Goal: Task Accomplishment & Management: Complete application form

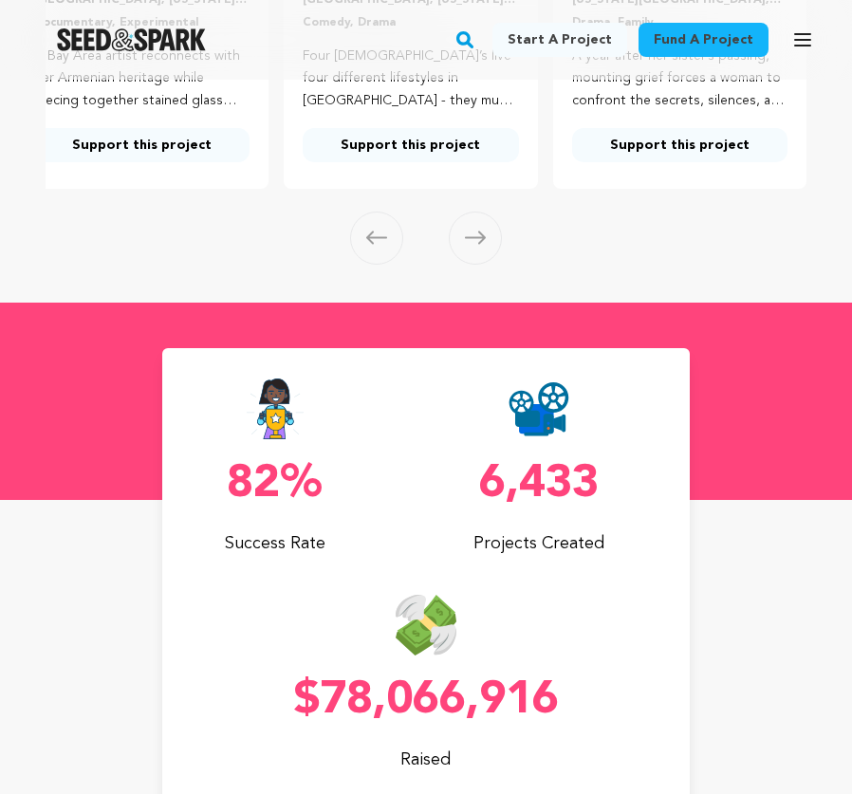
scroll to position [729, 0]
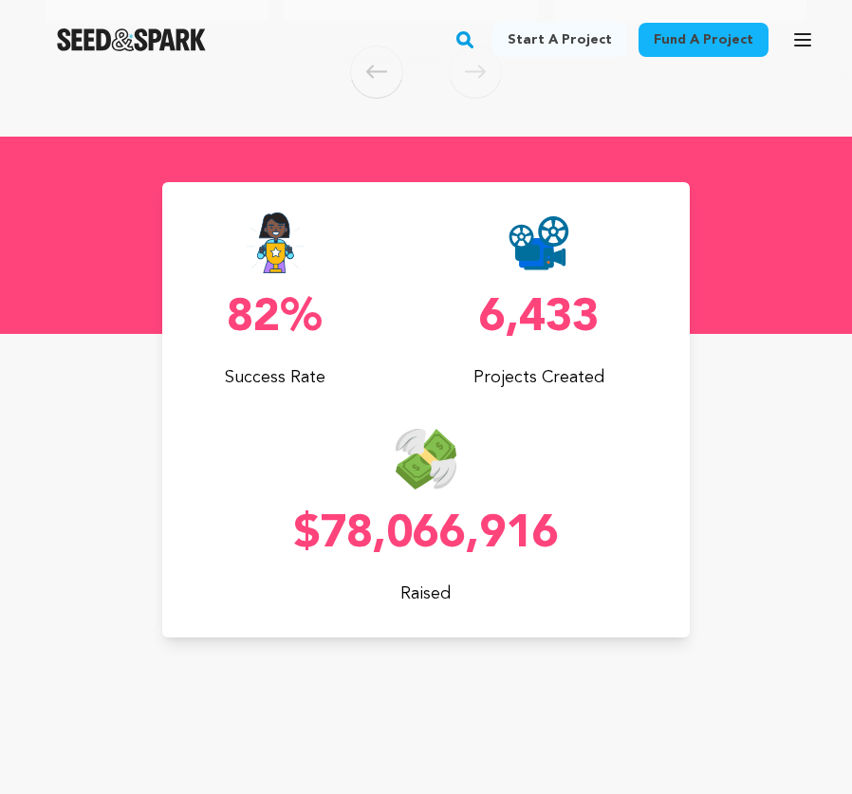
click at [199, 672] on section "82% Success Rate $78,066,916 Raised 6,433 Projects Created" at bounding box center [426, 534] width 852 height 794
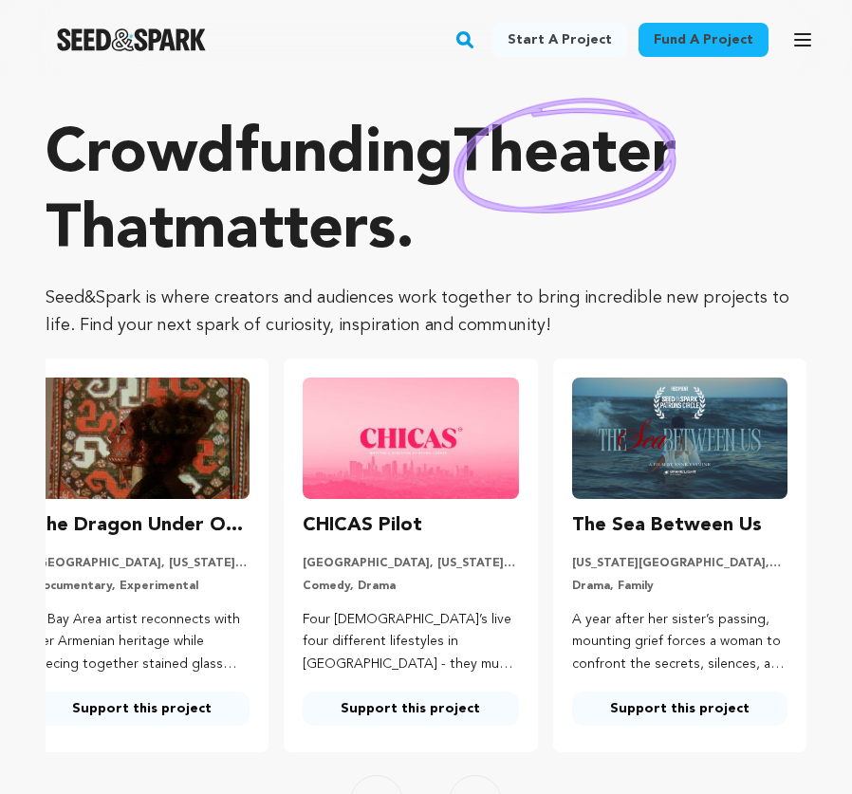
scroll to position [0, 0]
click at [117, 41] on img "Seed&Spark Homepage" at bounding box center [131, 39] width 149 height 23
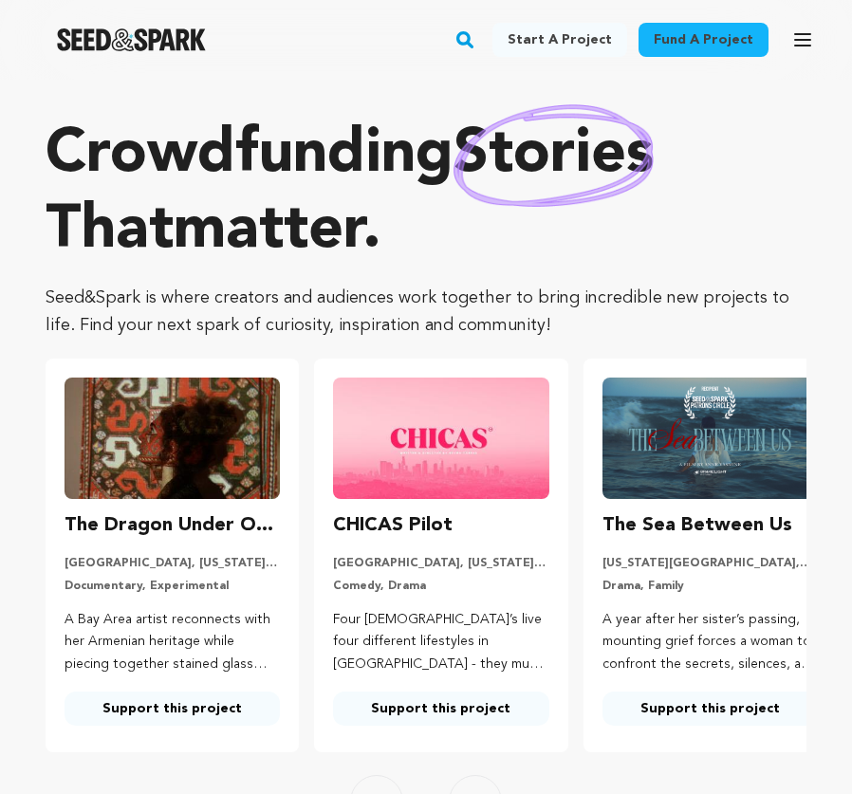
click at [726, 46] on link "Fund a project" at bounding box center [703, 40] width 130 height 34
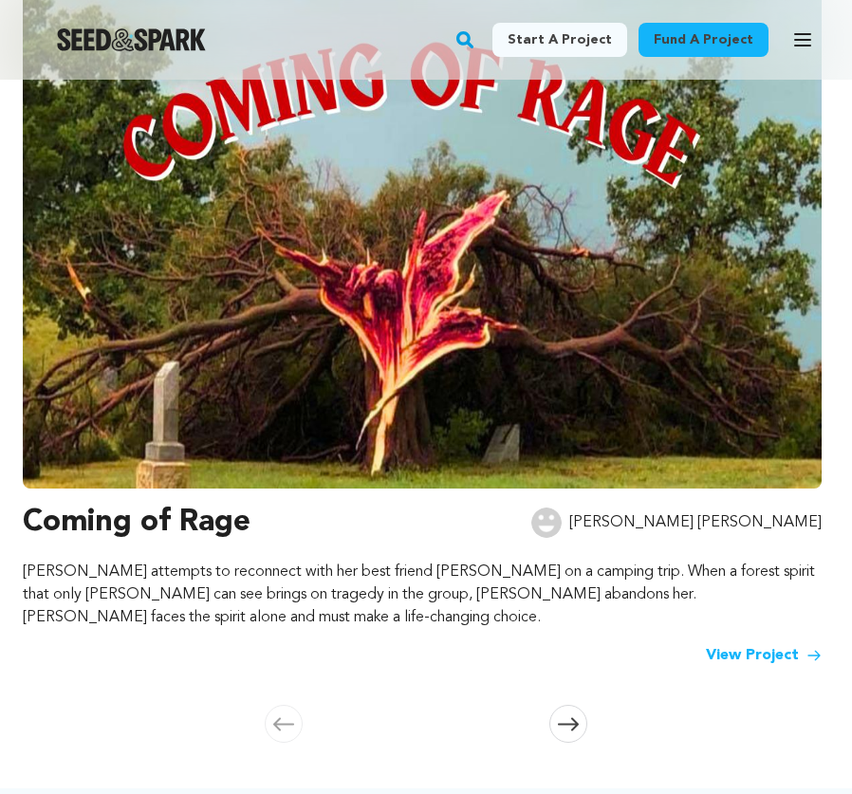
scroll to position [373, 0]
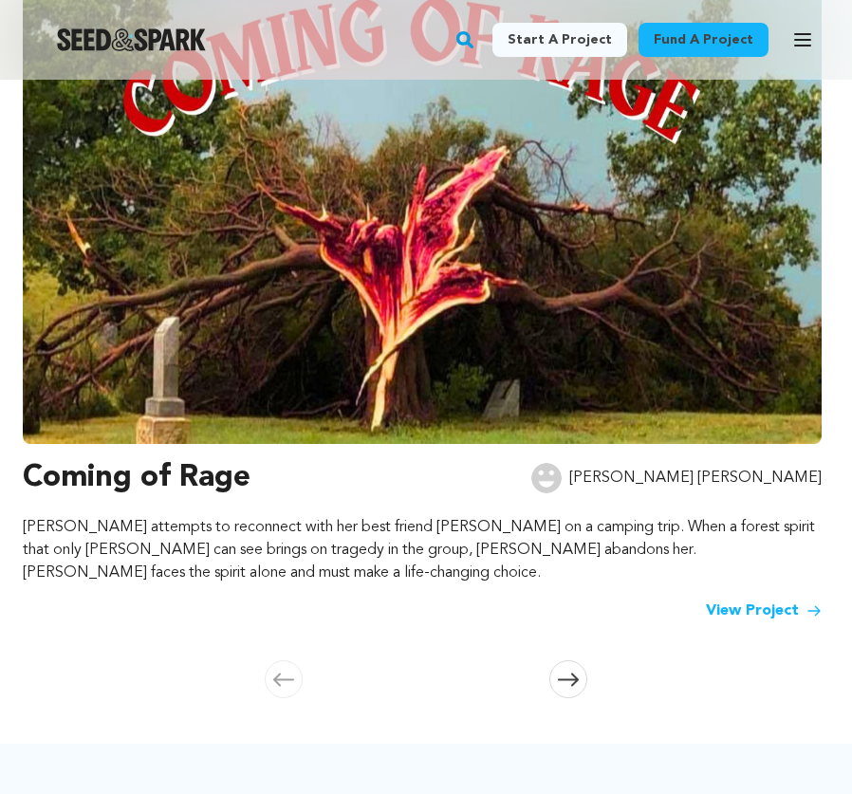
click at [199, 498] on h3 "Coming of Rage" at bounding box center [137, 478] width 228 height 46
click at [174, 477] on h3 "Coming of Rage" at bounding box center [137, 478] width 228 height 46
click at [739, 599] on link "View Project" at bounding box center [764, 610] width 116 height 23
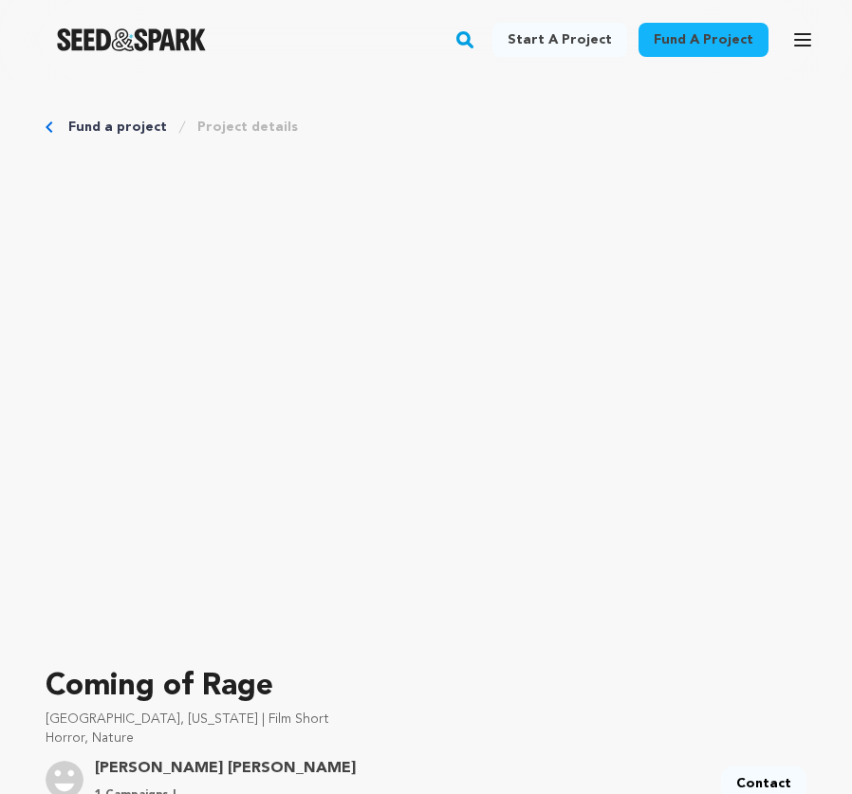
click at [47, 130] on icon "Breadcrumb" at bounding box center [50, 126] width 8 height 11
click at [68, 124] on link "Fund a project" at bounding box center [117, 127] width 99 height 19
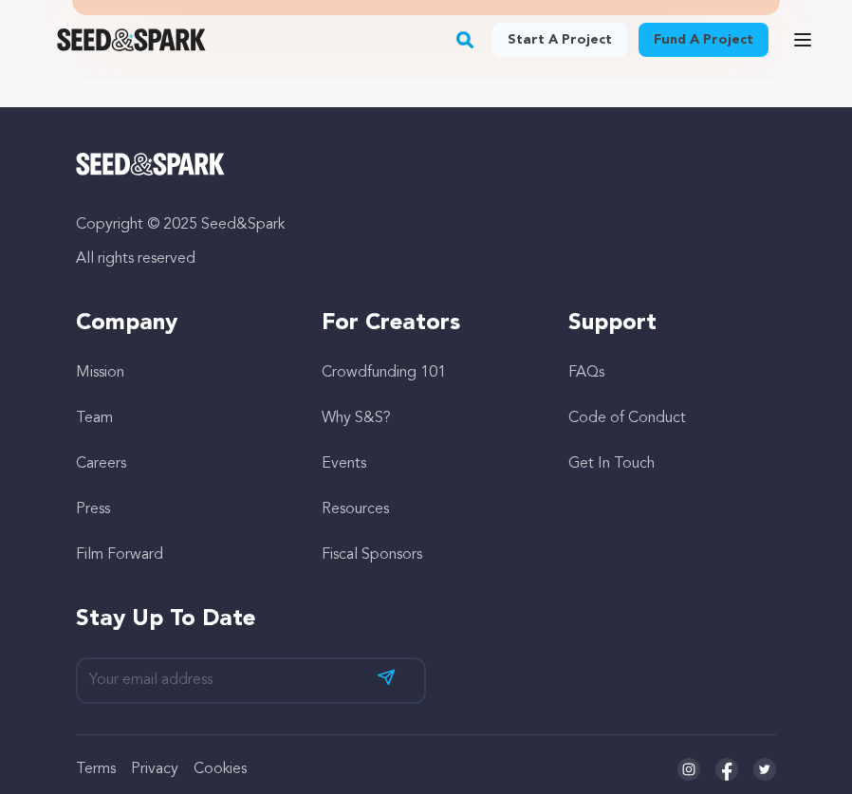
scroll to position [5695, 0]
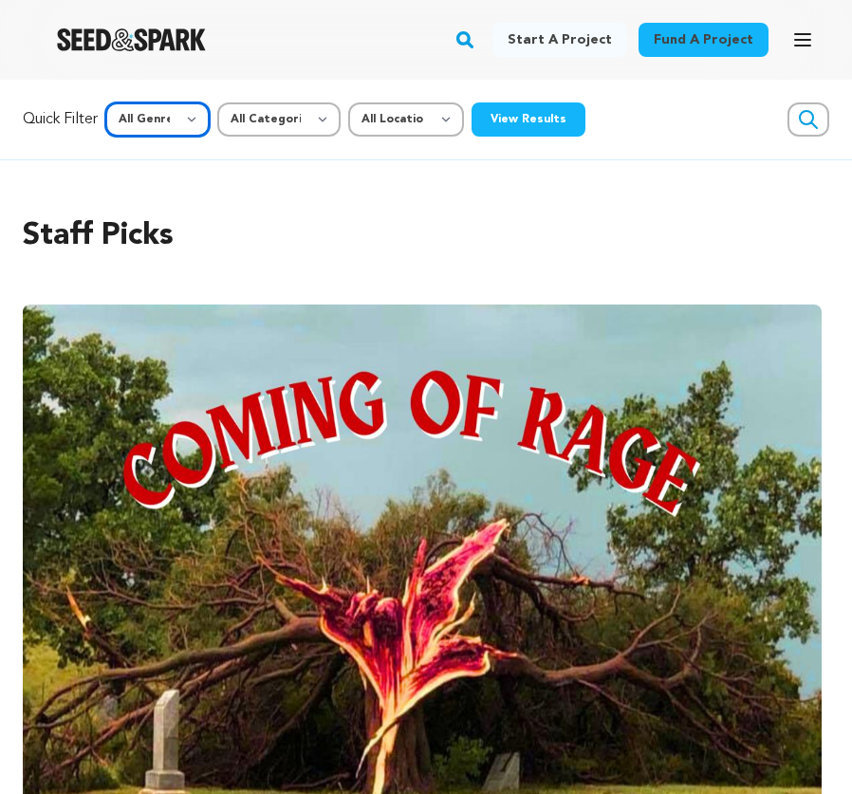
select select "14"
click at [544, 124] on button "View Results" at bounding box center [528, 119] width 114 height 34
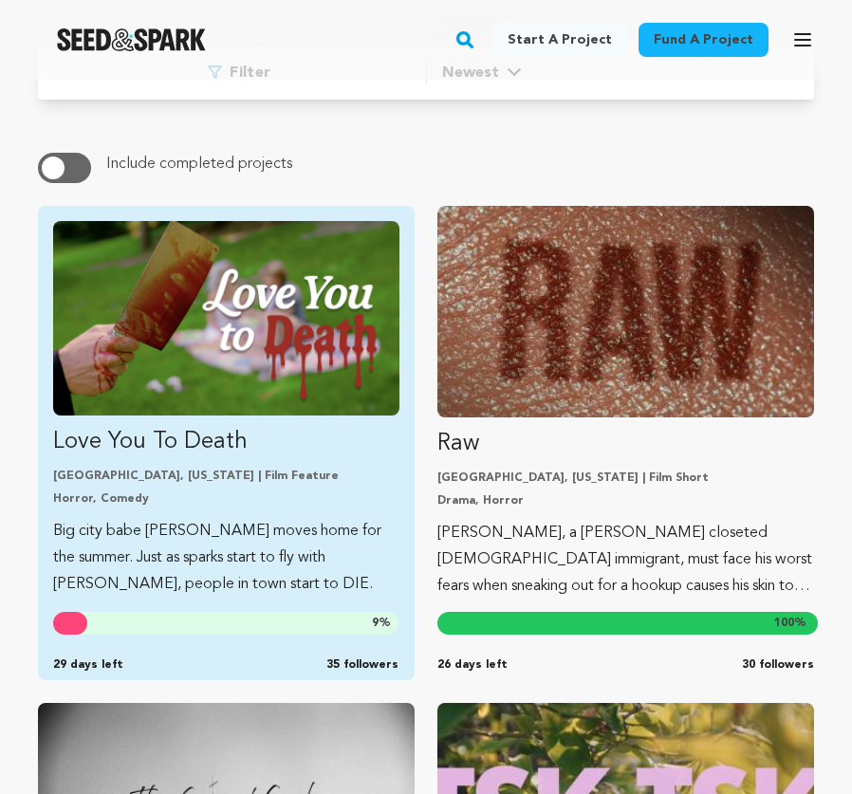
scroll to position [231, 0]
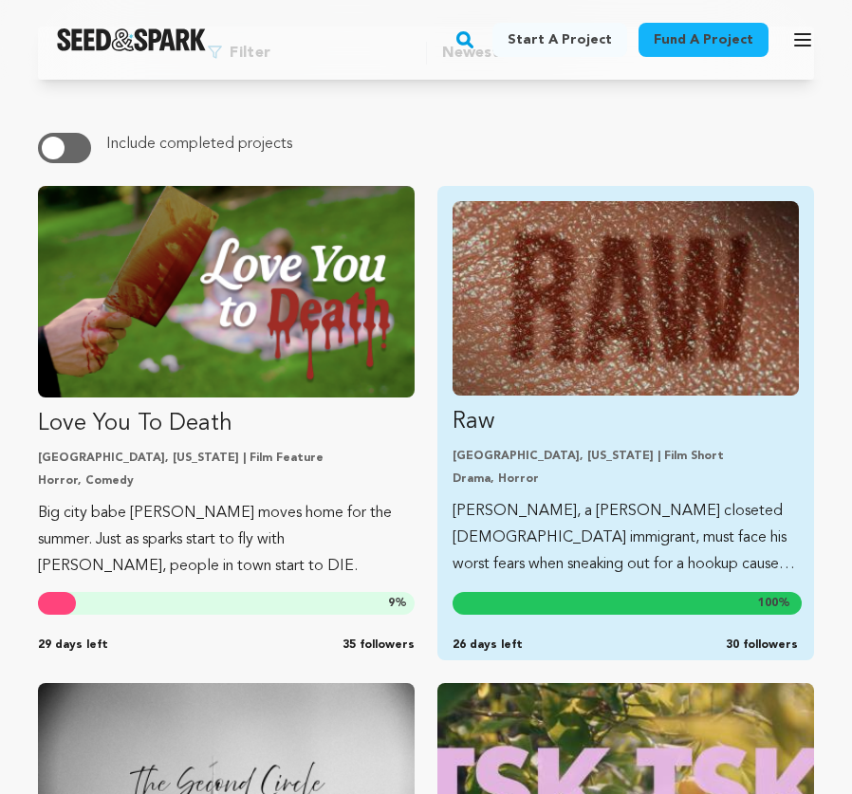
click at [596, 404] on link "Raw Long Beach, California | Film Short Drama, Horror Arturo, a young closeted …" at bounding box center [625, 389] width 346 height 376
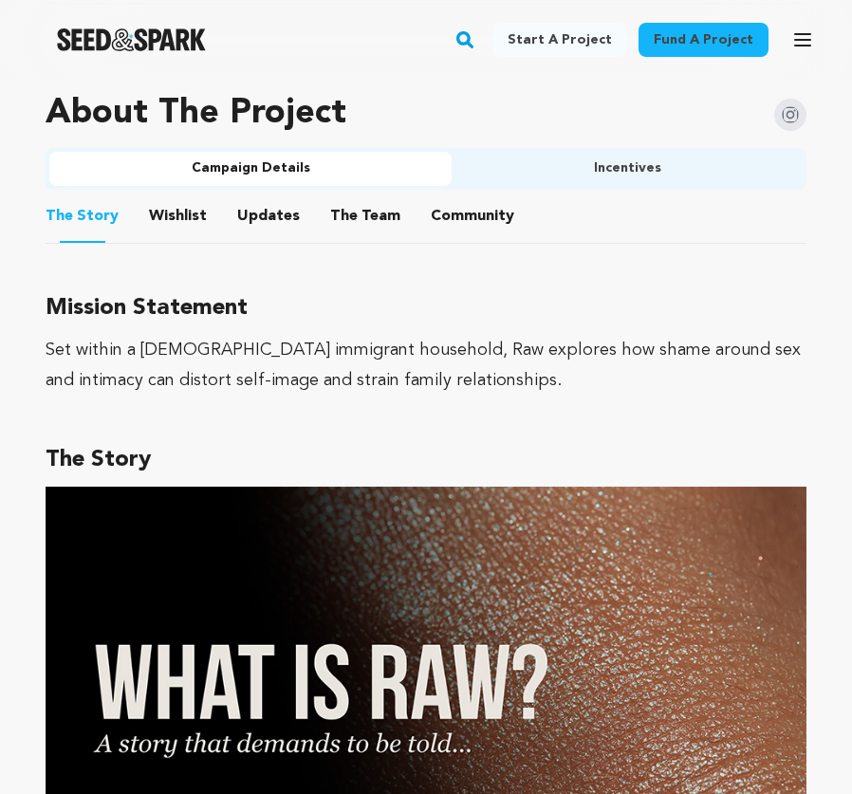
scroll to position [1169, 0]
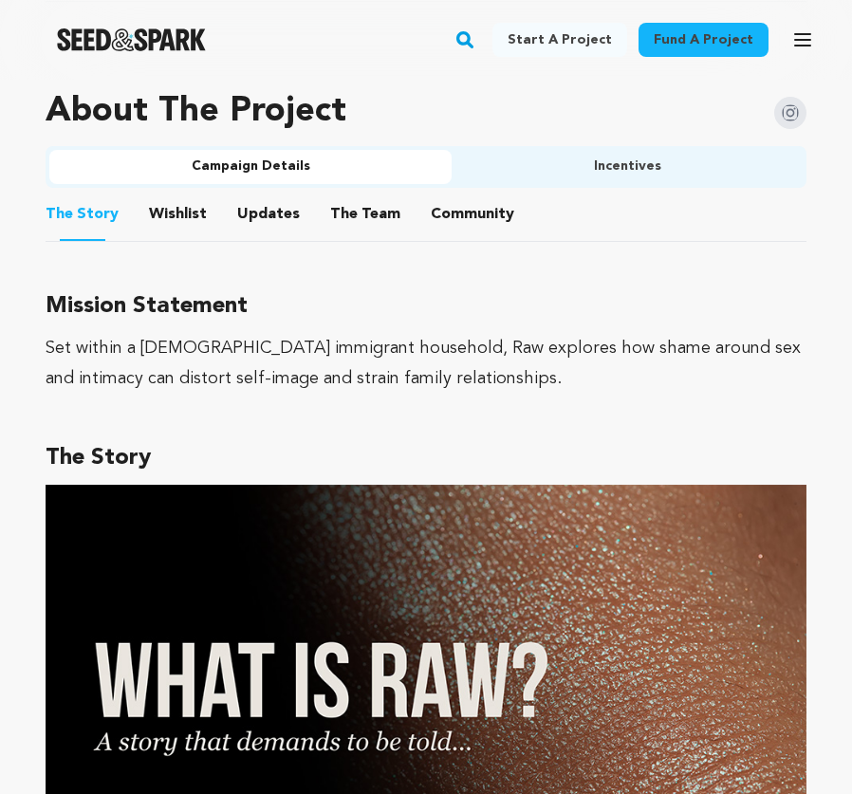
click at [176, 214] on button "Wishlist" at bounding box center [179, 218] width 46 height 46
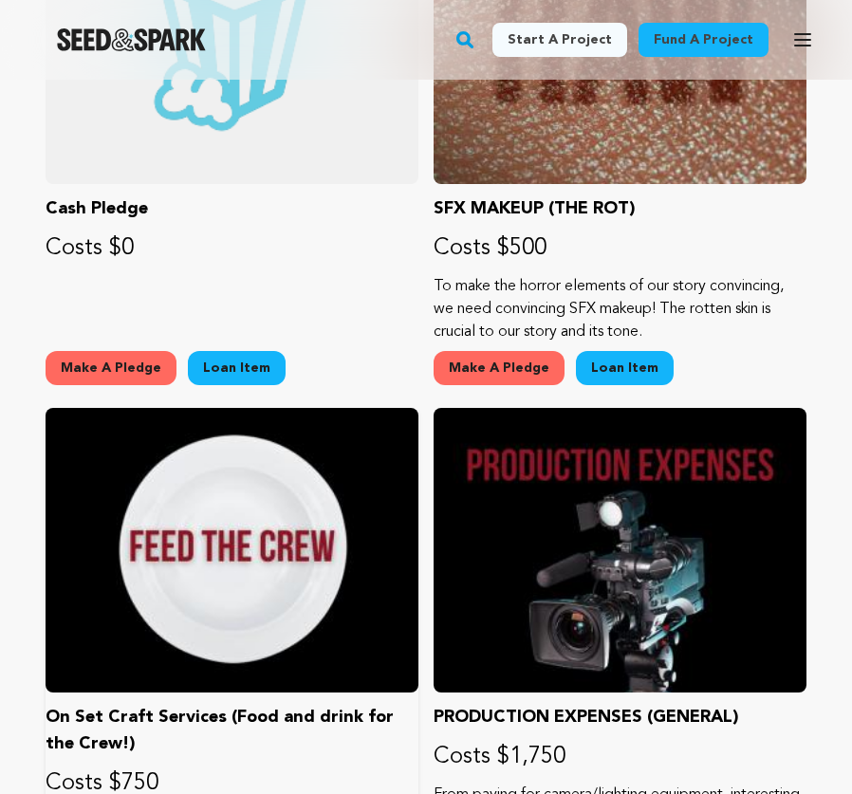
scroll to position [1088, 0]
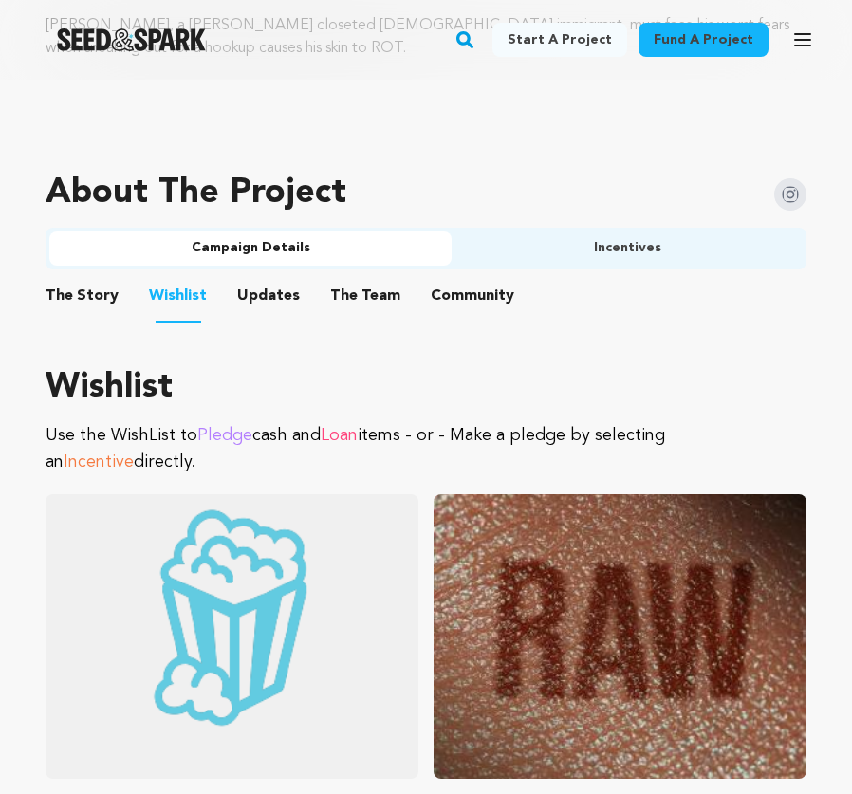
click at [247, 306] on button "Updates" at bounding box center [269, 300] width 46 height 46
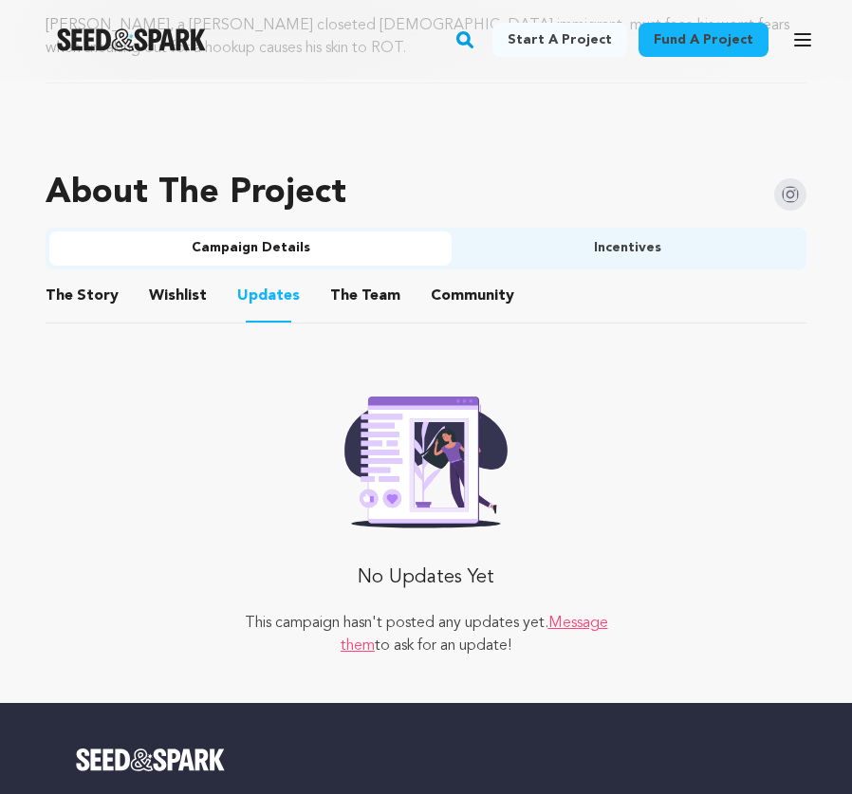
click at [350, 291] on button "The Team" at bounding box center [365, 300] width 46 height 46
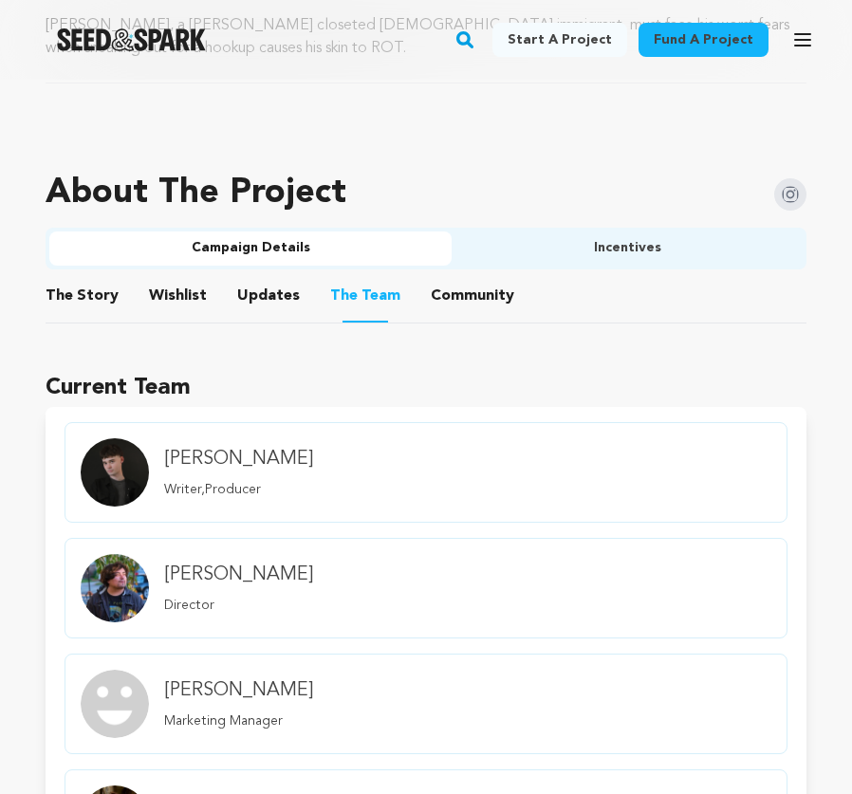
click at [450, 306] on button "Community" at bounding box center [473, 300] width 46 height 46
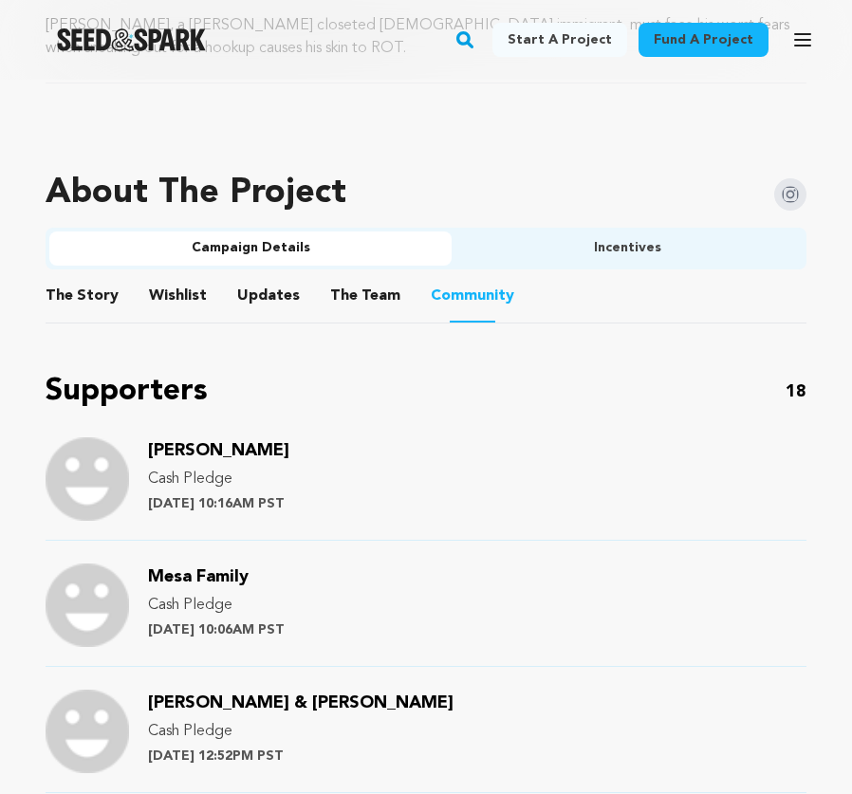
click at [47, 315] on li "The Story The Story" at bounding box center [82, 295] width 73 height 53
click at [62, 302] on button "The Story" at bounding box center [83, 300] width 46 height 46
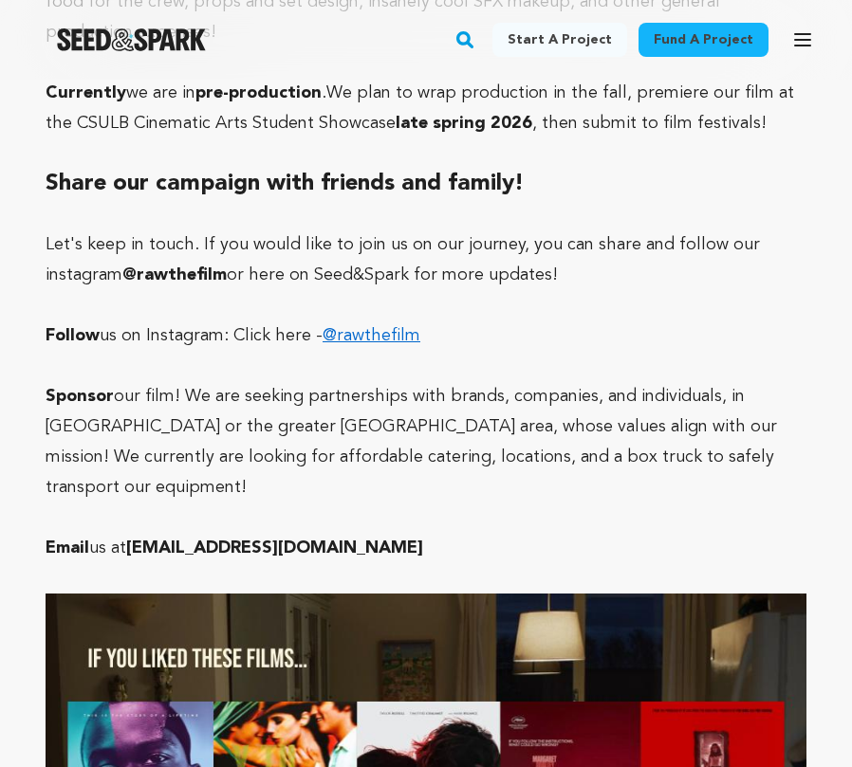
scroll to position [5924, 0]
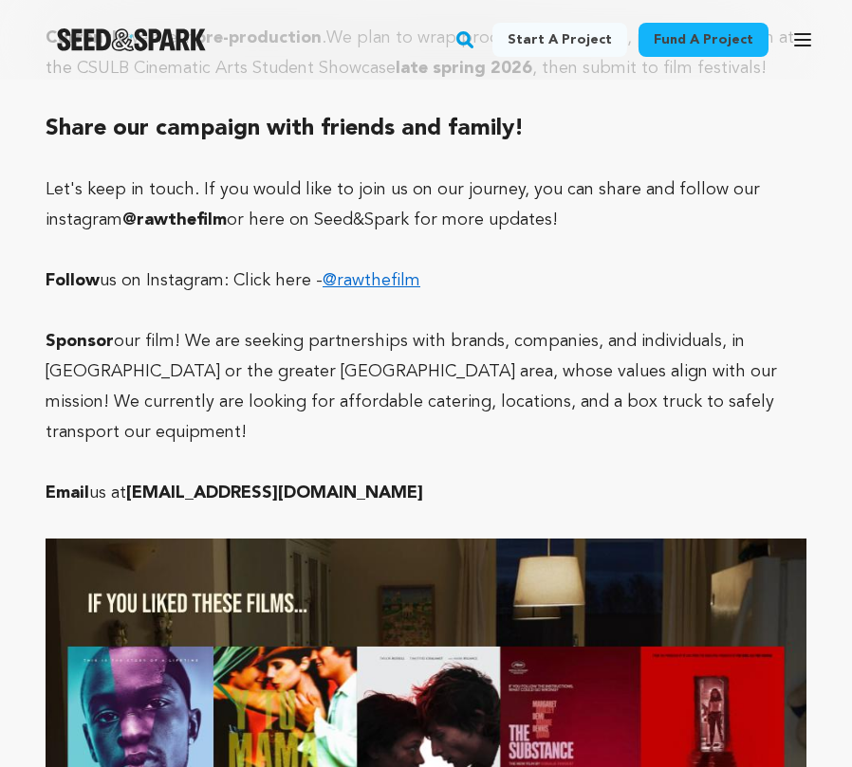
click at [332, 272] on link "@rawthefilm" at bounding box center [371, 280] width 98 height 17
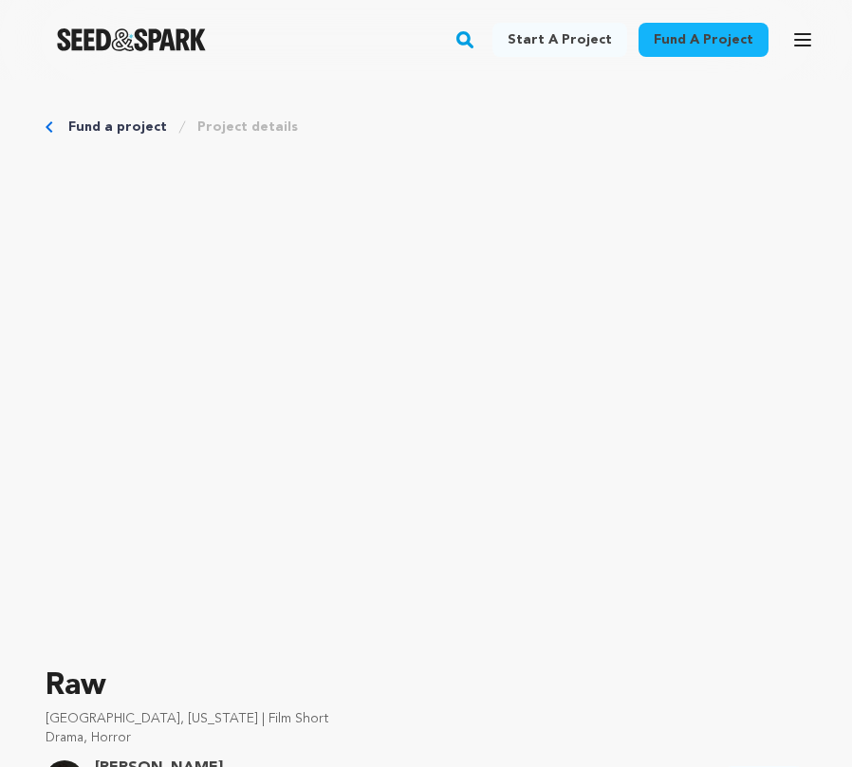
scroll to position [0, 0]
click at [47, 124] on icon "Breadcrumb" at bounding box center [50, 126] width 8 height 11
click at [81, 125] on link "Fund a project" at bounding box center [117, 127] width 99 height 19
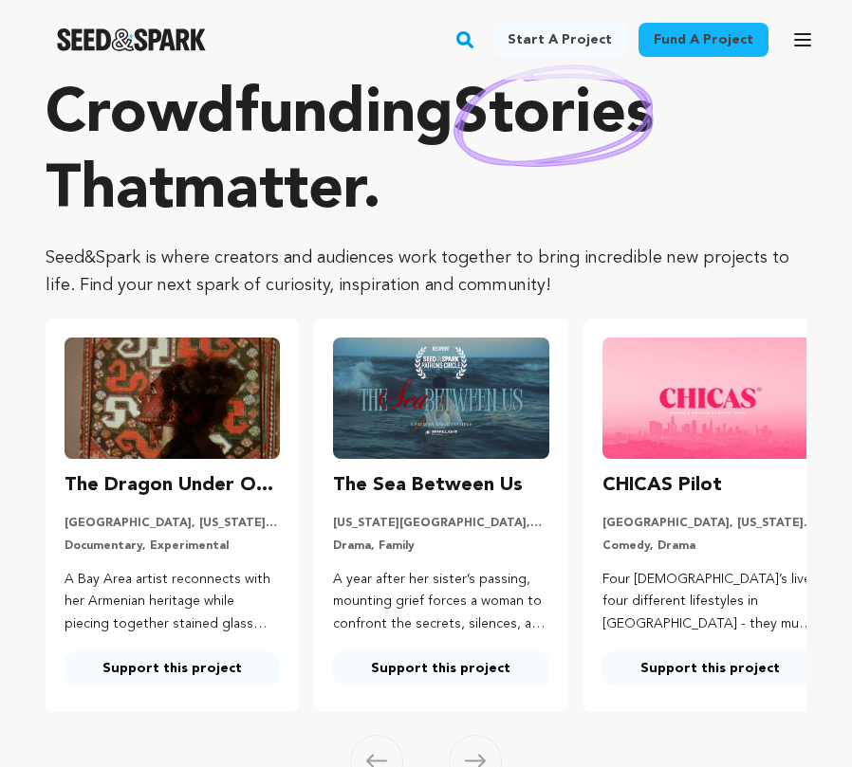
scroll to position [47, 0]
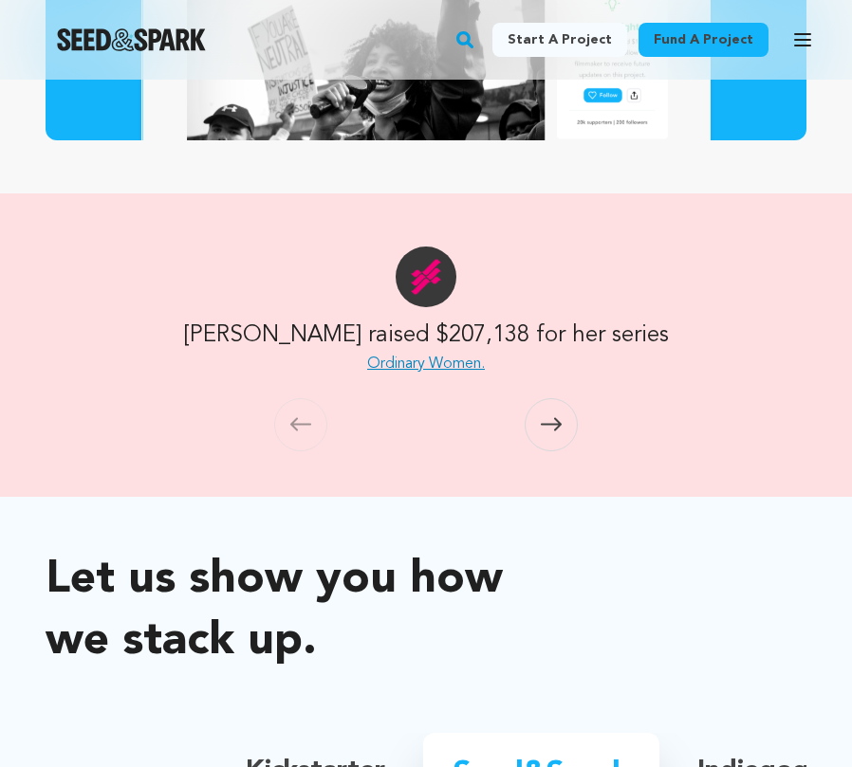
scroll to position [1409, 0]
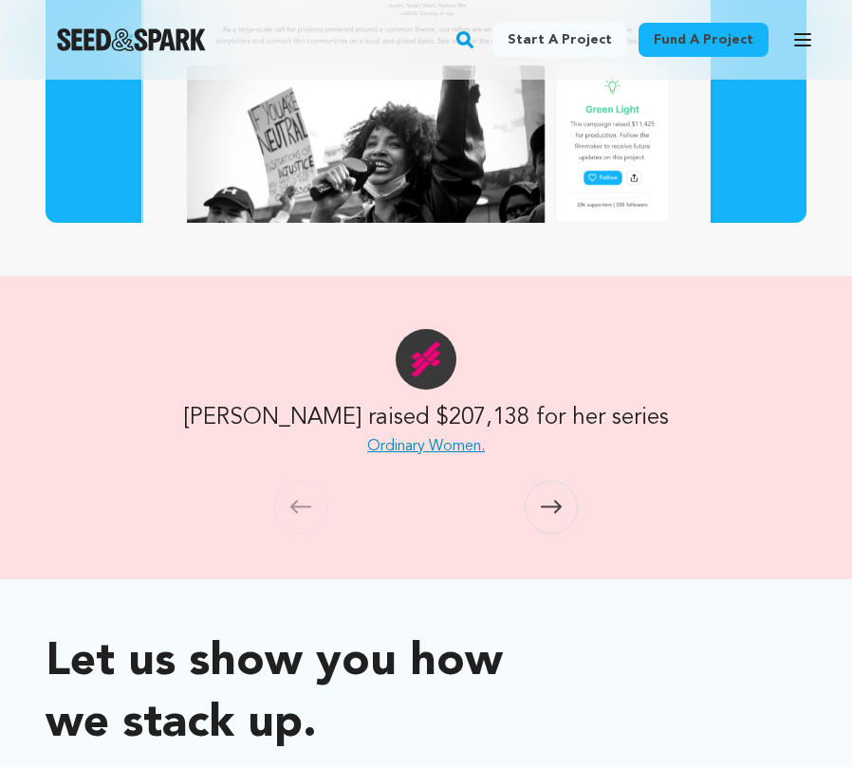
click at [547, 506] on icon at bounding box center [551, 507] width 21 height 13
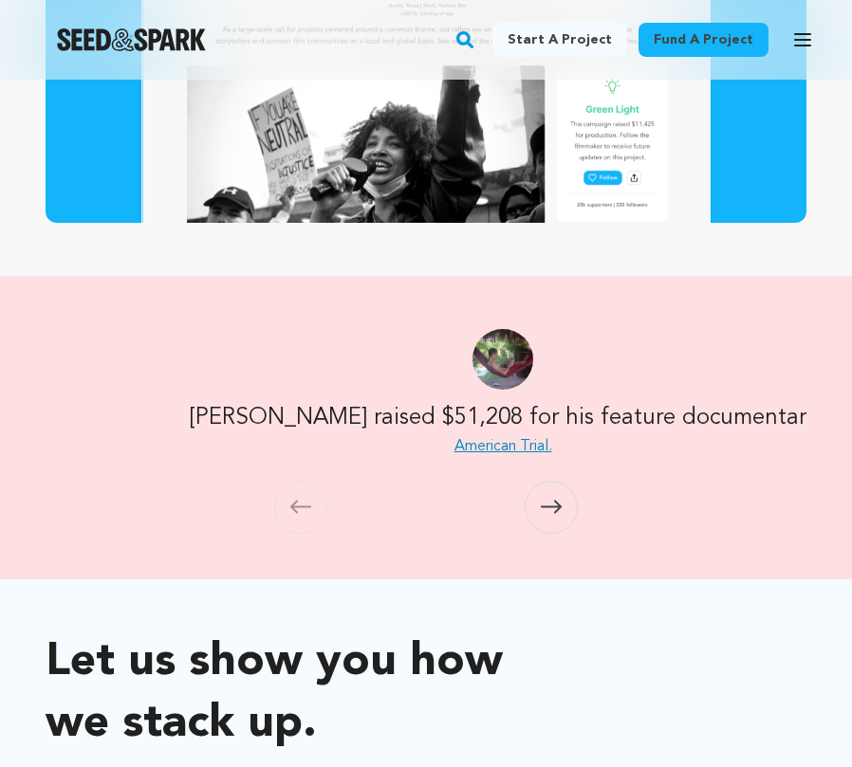
scroll to position [0, 772]
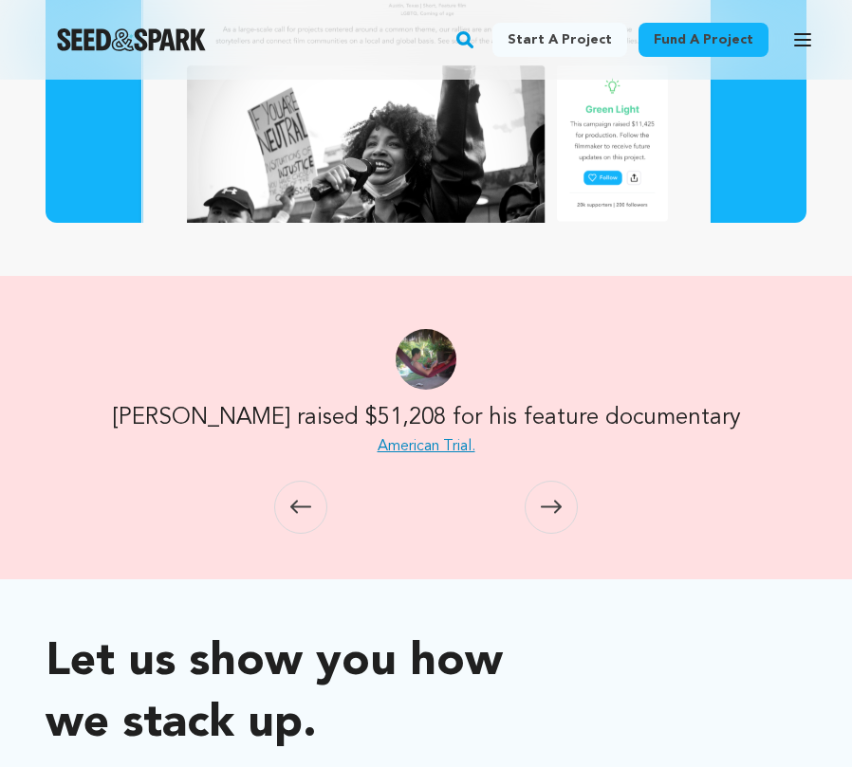
click at [547, 506] on icon at bounding box center [551, 507] width 21 height 13
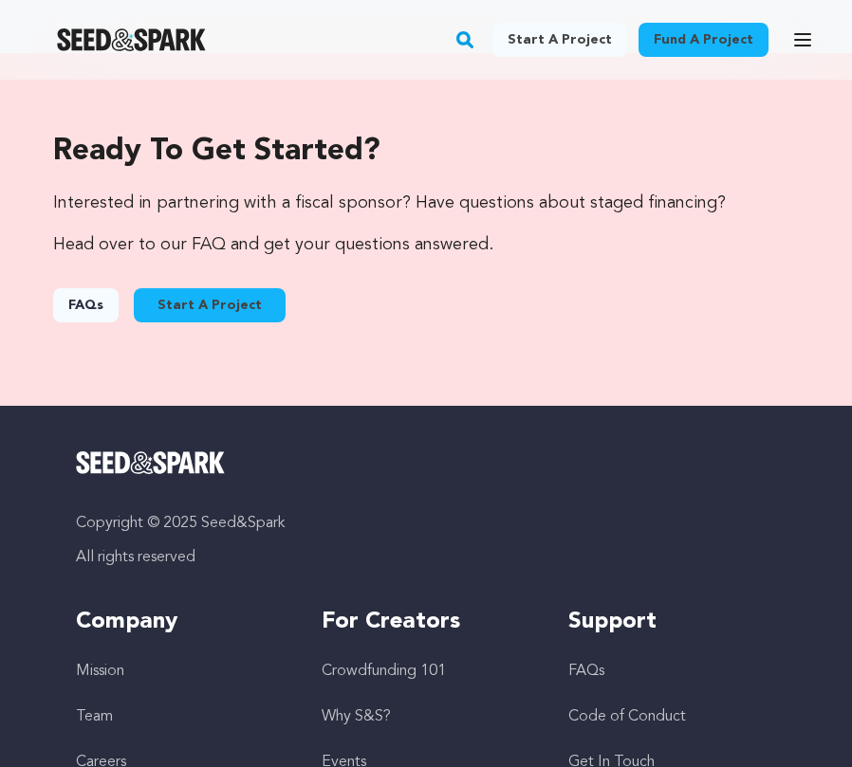
scroll to position [2856, 0]
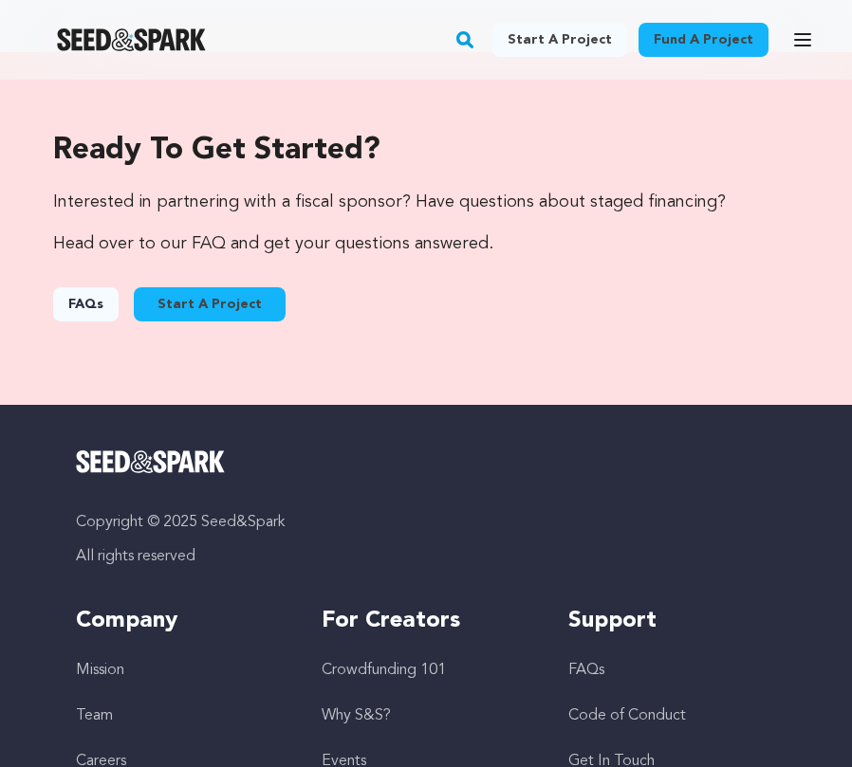
click at [74, 287] on link "FAQs" at bounding box center [85, 304] width 65 height 34
click at [65, 287] on link "FAQs" at bounding box center [85, 304] width 65 height 34
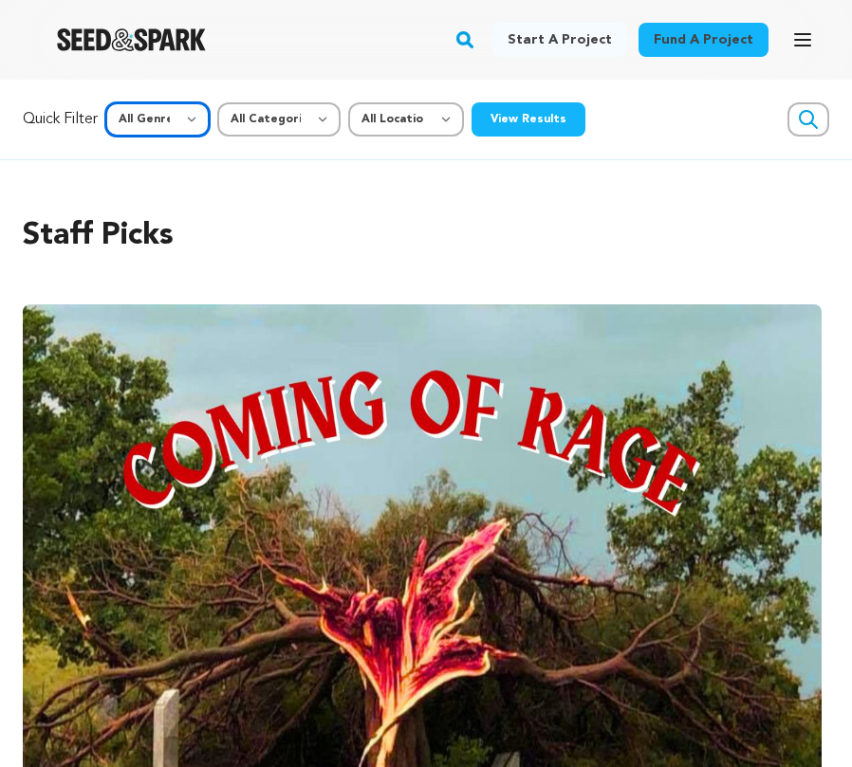
select select "14"
click at [499, 120] on button "View Results" at bounding box center [528, 119] width 114 height 34
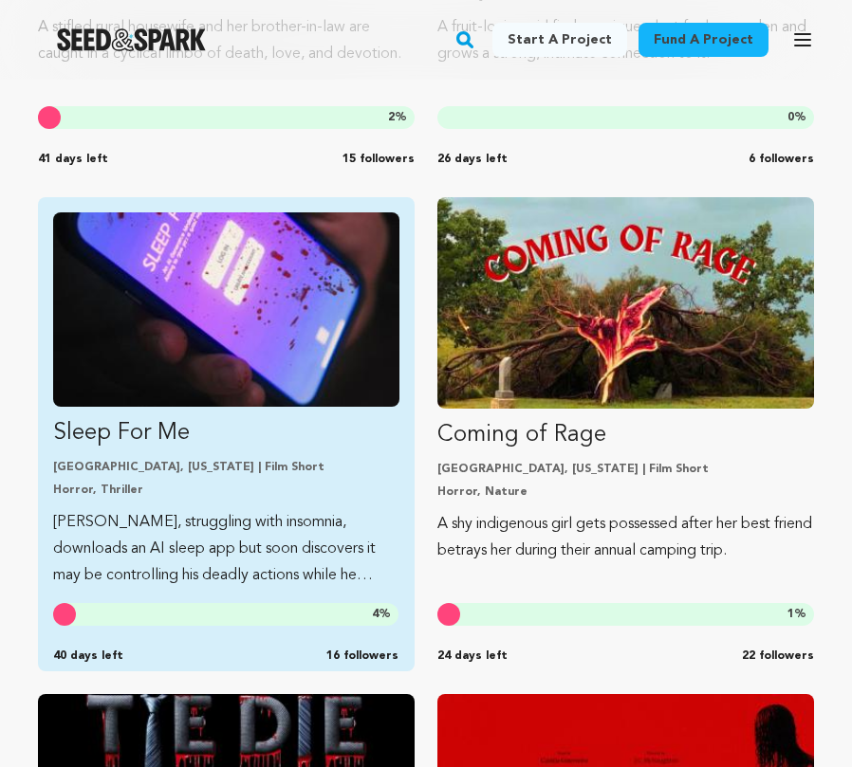
scroll to position [1232, 0]
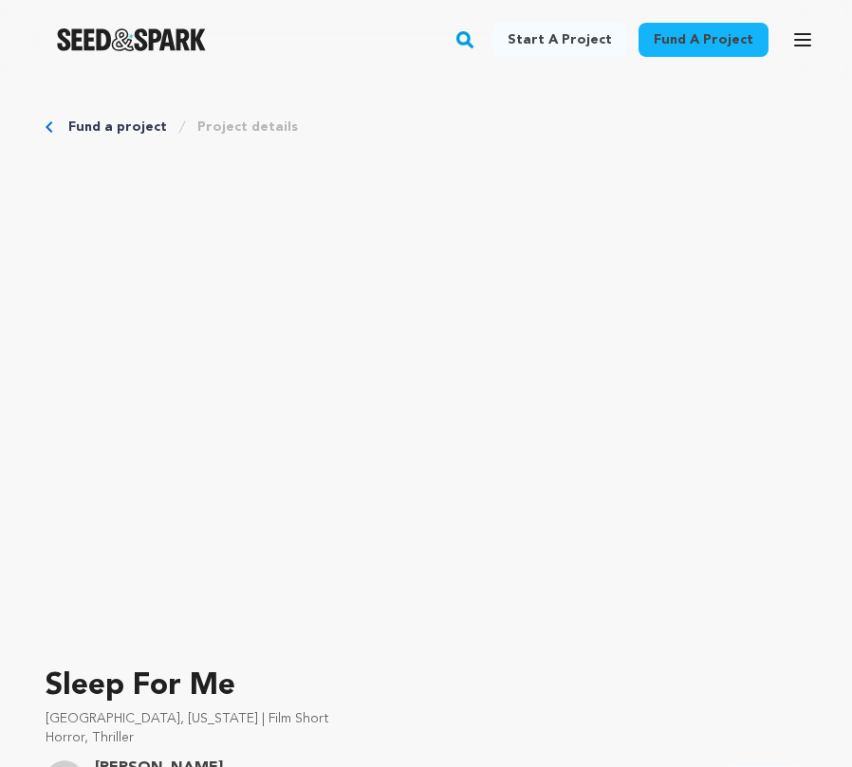
click at [54, 128] on div "Fund a project Project details" at bounding box center [426, 127] width 761 height 19
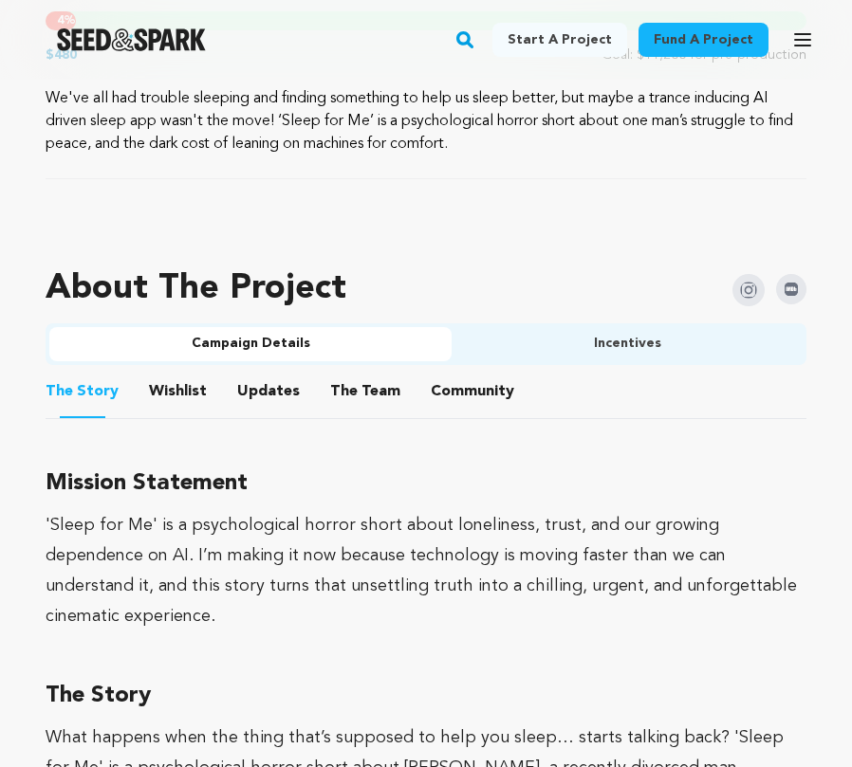
scroll to position [1093, 0]
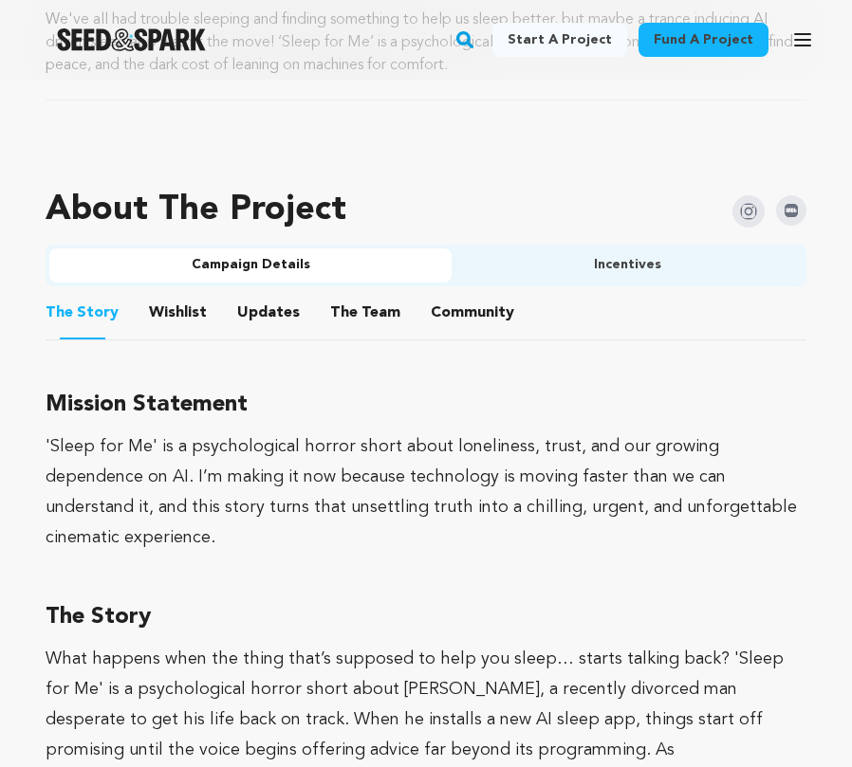
click at [630, 264] on button "Incentives" at bounding box center [626, 265] width 351 height 34
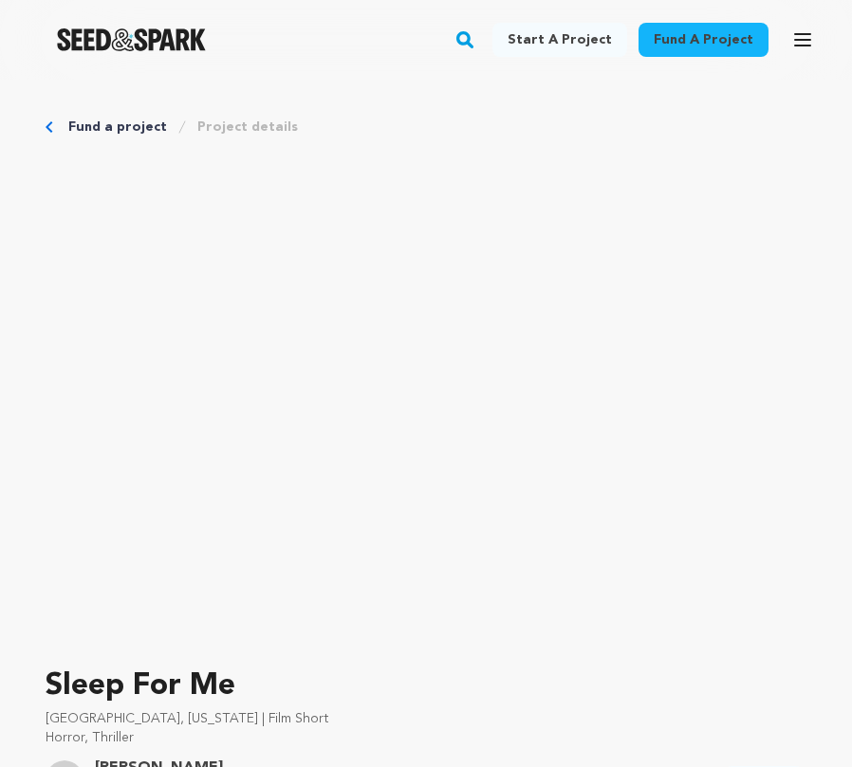
scroll to position [0, 0]
click at [92, 126] on link "Fund a project" at bounding box center [117, 127] width 99 height 19
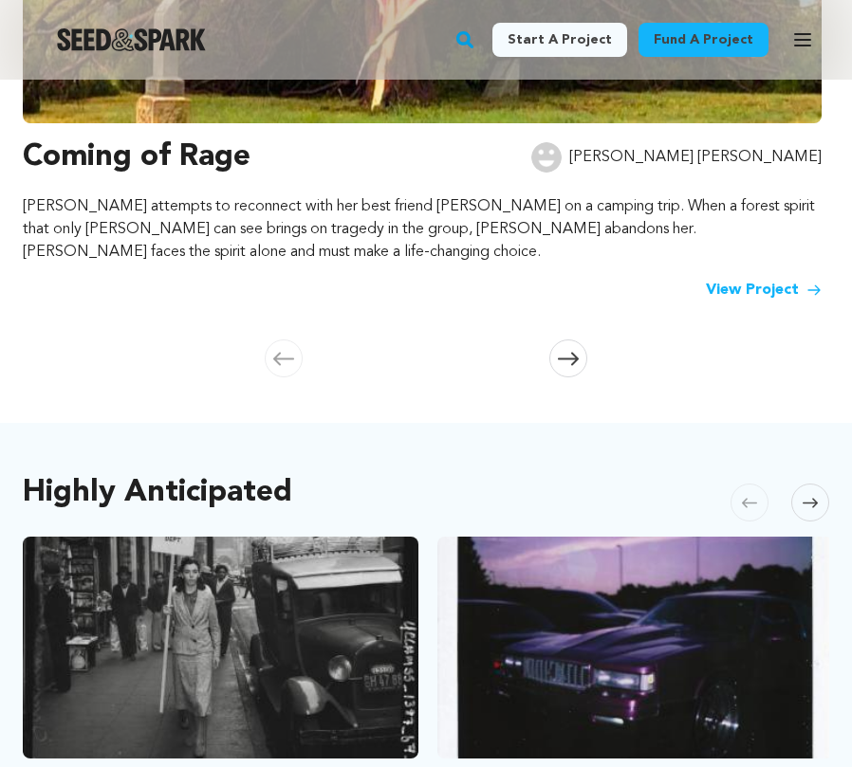
scroll to position [570, 0]
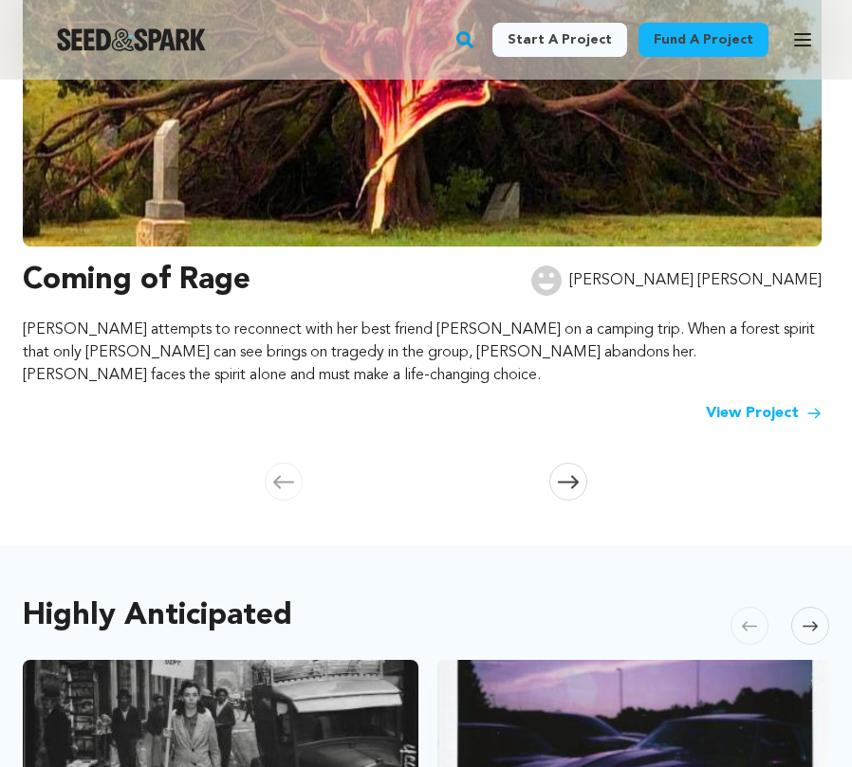
click at [532, 51] on link "Start a project" at bounding box center [559, 40] width 135 height 34
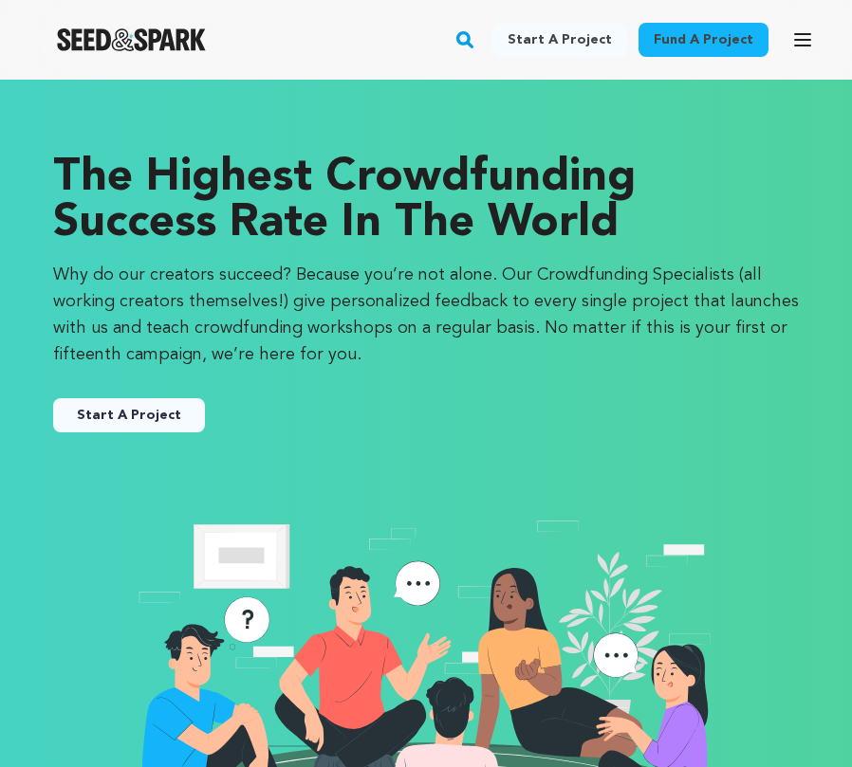
click at [191, 414] on link "Start A Project" at bounding box center [129, 415] width 152 height 34
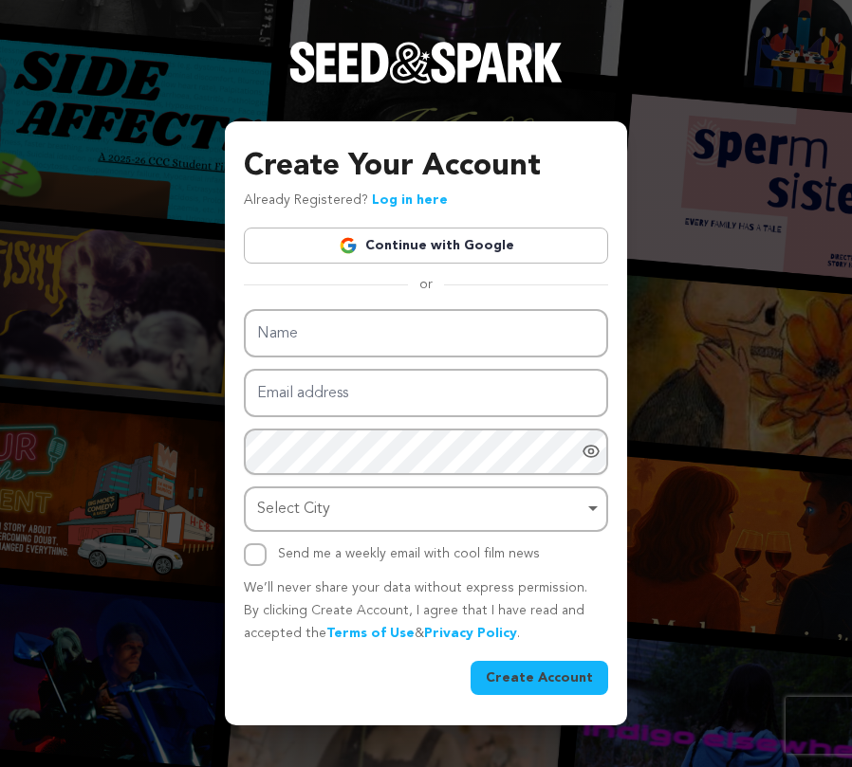
click at [386, 236] on link "Continue with Google" at bounding box center [426, 246] width 364 height 36
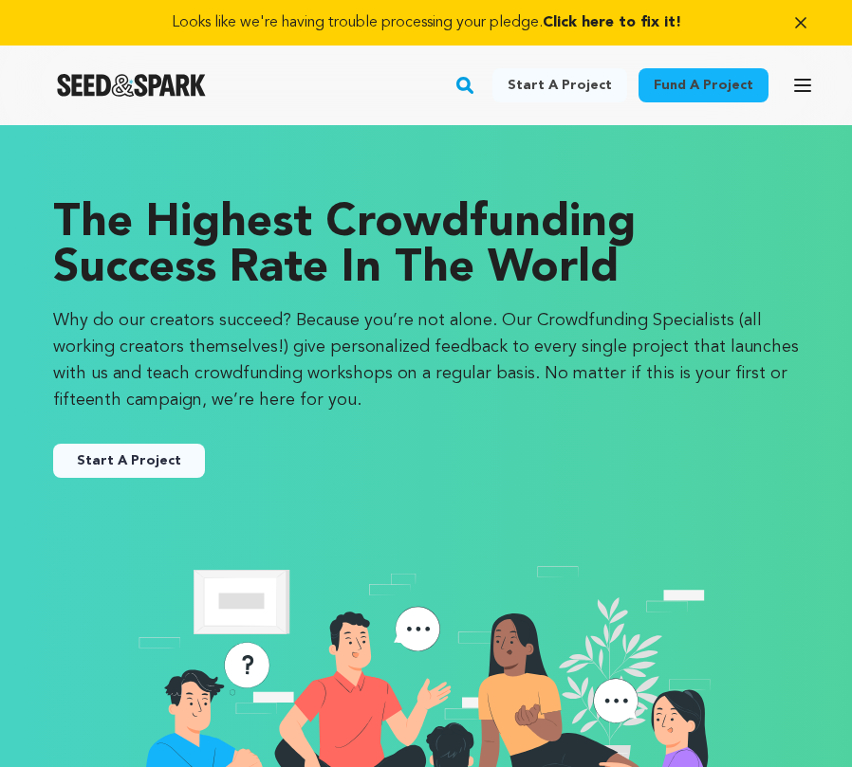
click at [582, 23] on span "Click here to fix it!" at bounding box center [611, 22] width 138 height 15
click at [803, 21] on icon "button" at bounding box center [800, 22] width 9 height 9
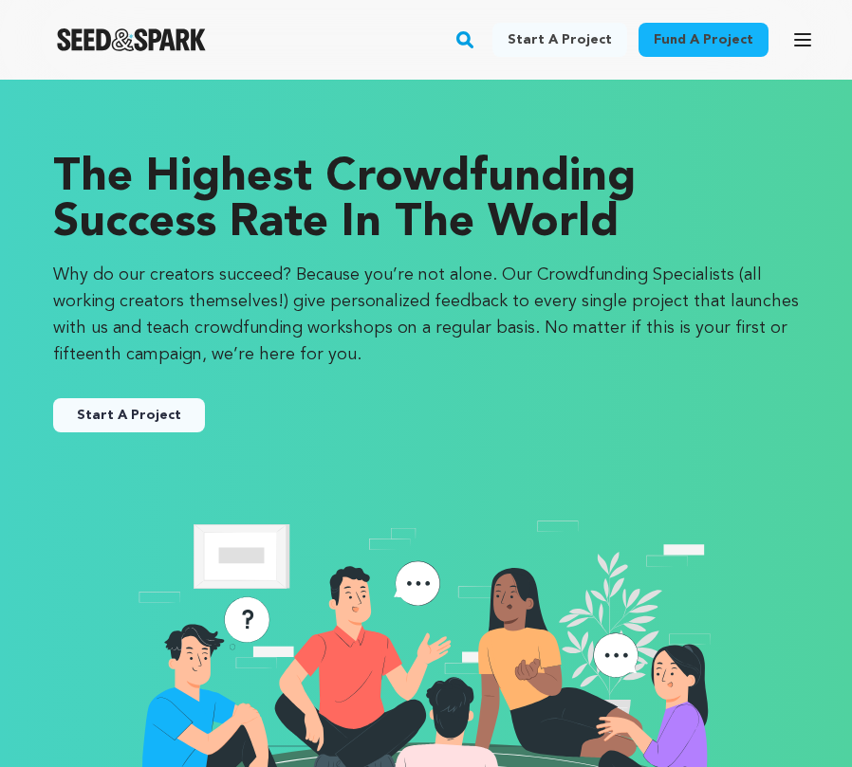
click at [562, 39] on link "Start a project" at bounding box center [559, 40] width 135 height 34
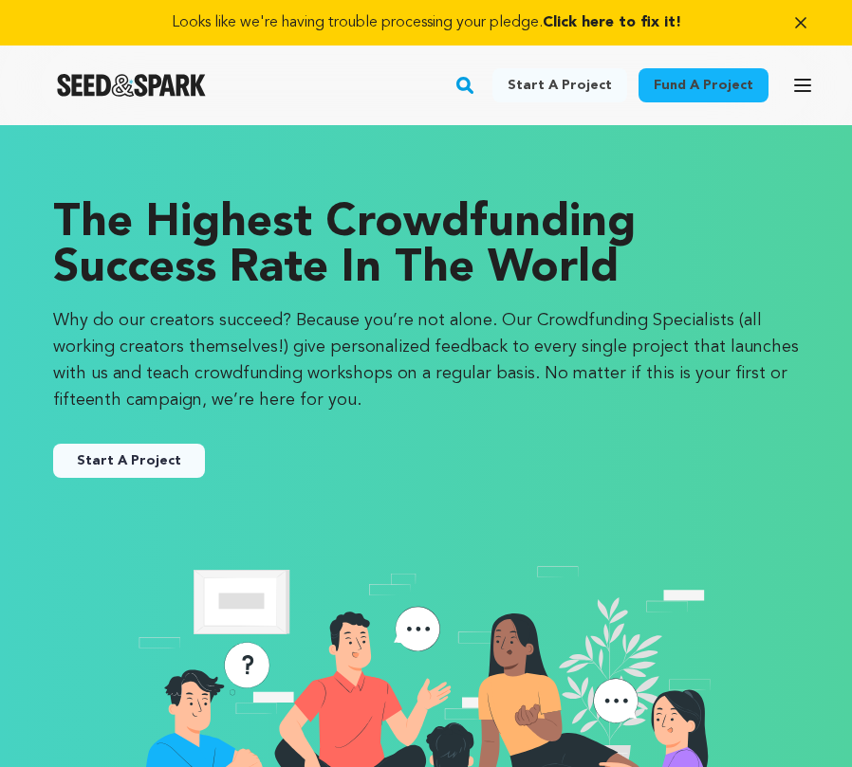
click at [139, 470] on button "Start A Project" at bounding box center [129, 461] width 152 height 34
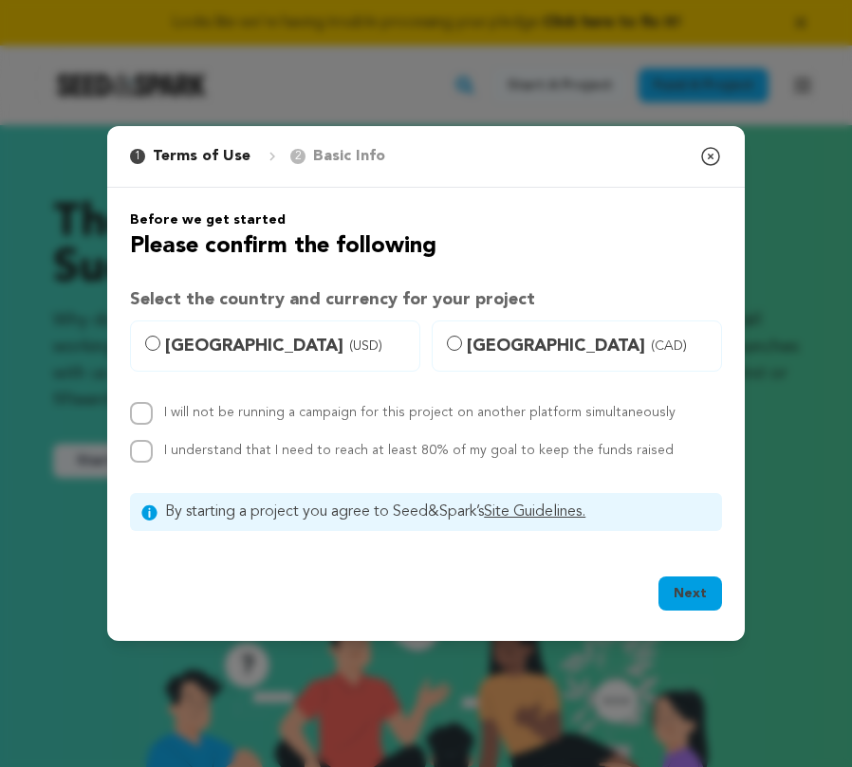
click at [153, 354] on label "United States (USD)" at bounding box center [275, 346] width 290 height 51
click at [153, 351] on input "United States (USD)" at bounding box center [152, 343] width 15 height 15
radio input "true"
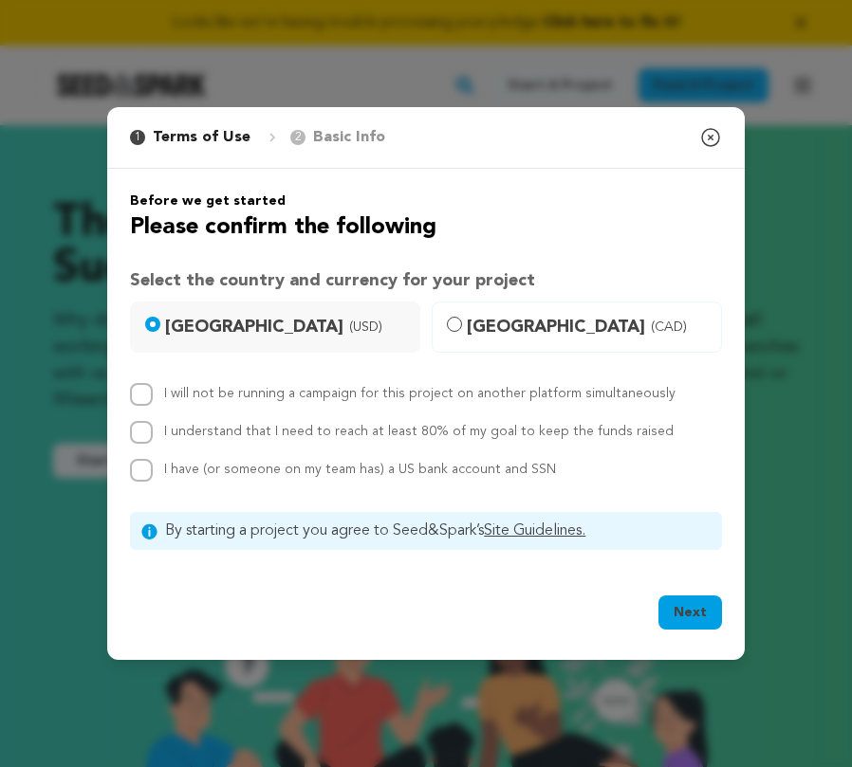
click at [145, 408] on div "I will not be running a campaign for this project on another platform simultane…" at bounding box center [426, 432] width 592 height 99
click at [146, 399] on input "I will not be running a campaign for this project on another platform simultane…" at bounding box center [141, 394] width 23 height 23
checkbox input "true"
click at [149, 439] on input "I understand that I need to reach at least 80% of my goal to keep the funds rai…" at bounding box center [141, 432] width 23 height 23
checkbox input "true"
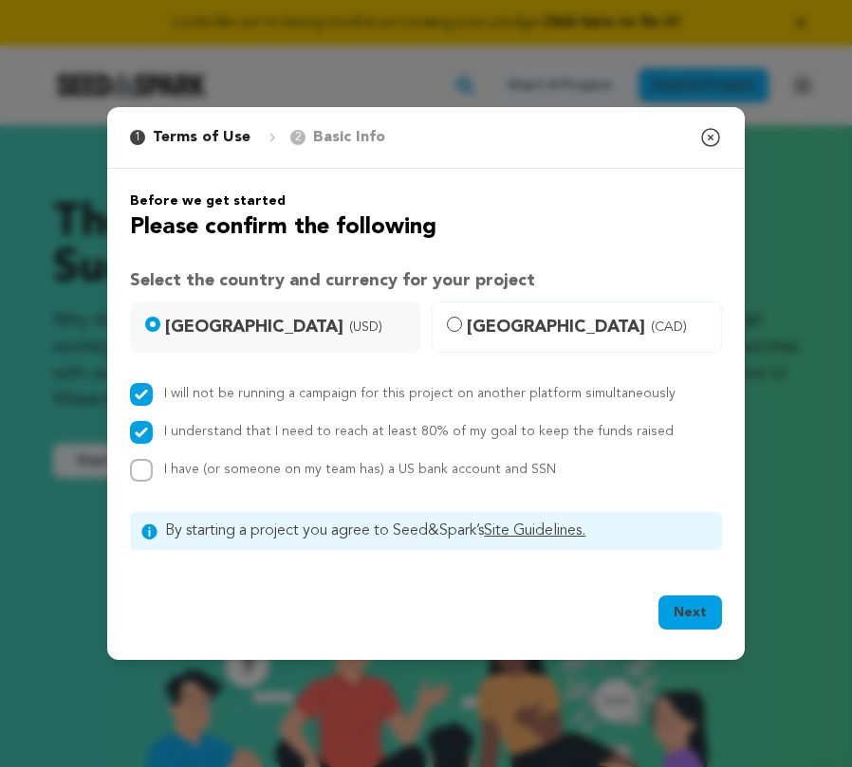
click at [143, 474] on input "I have (or someone on my team has) a US bank account and SSN" at bounding box center [141, 470] width 23 height 23
checkbox input "true"
click at [668, 623] on button "Next" at bounding box center [690, 613] width 64 height 34
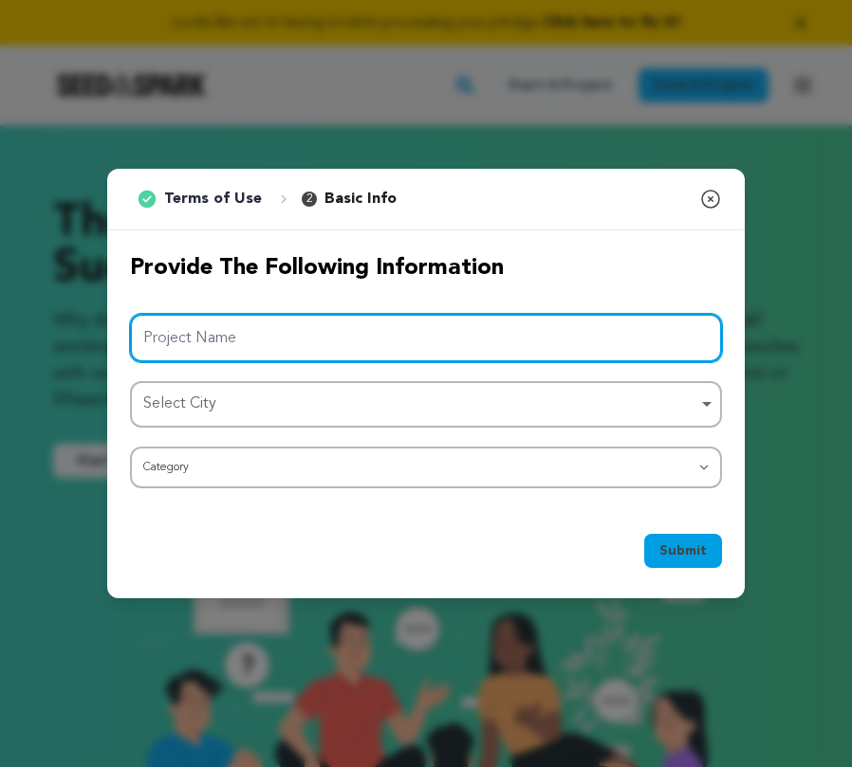
click at [483, 408] on div "Select City Remove item" at bounding box center [420, 405] width 554 height 28
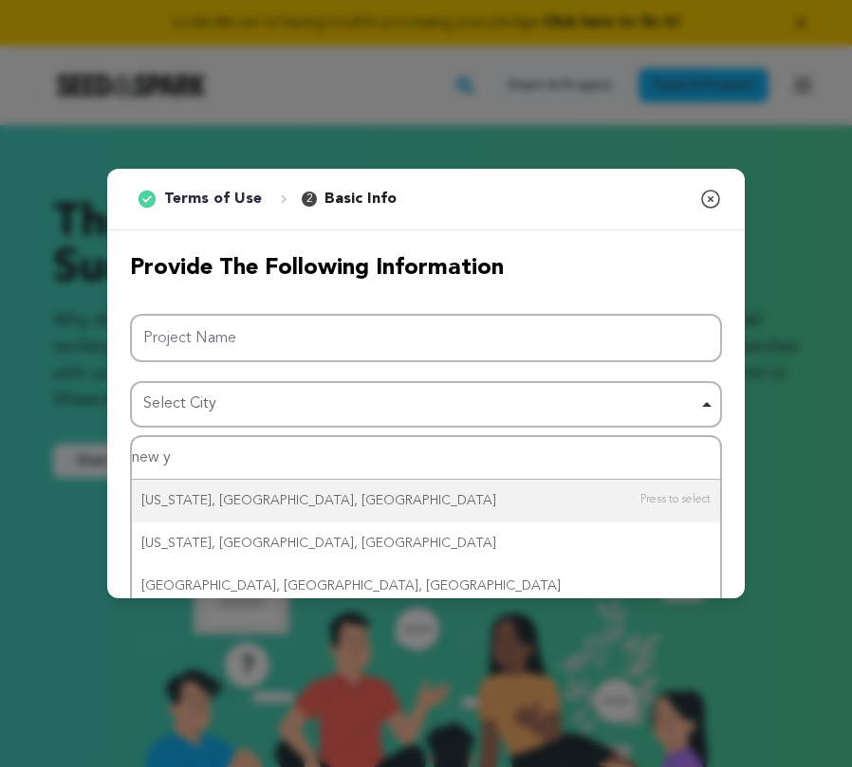
type input "new yo"
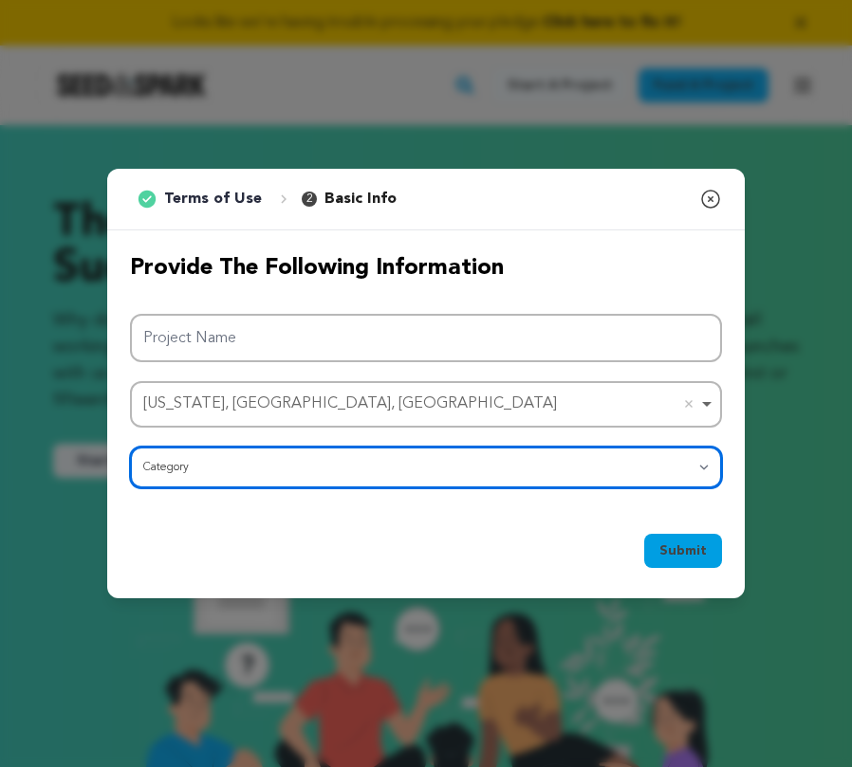
select select "383"
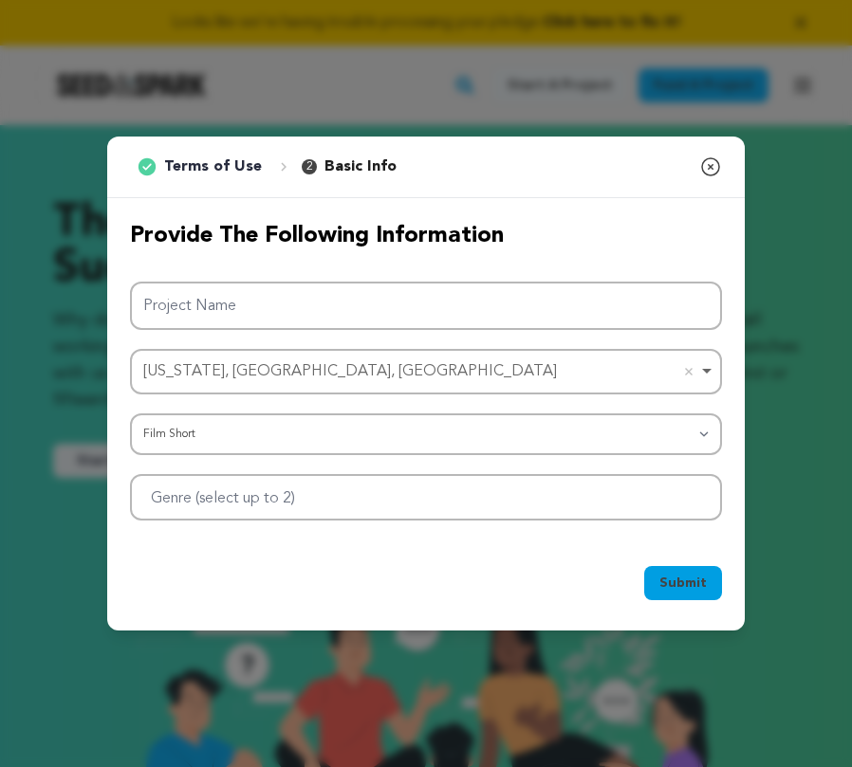
click at [343, 551] on div "Submit Ok, Got it" at bounding box center [425, 586] width 637 height 87
click at [323, 503] on input "Genre (select up to 2)" at bounding box center [237, 495] width 196 height 30
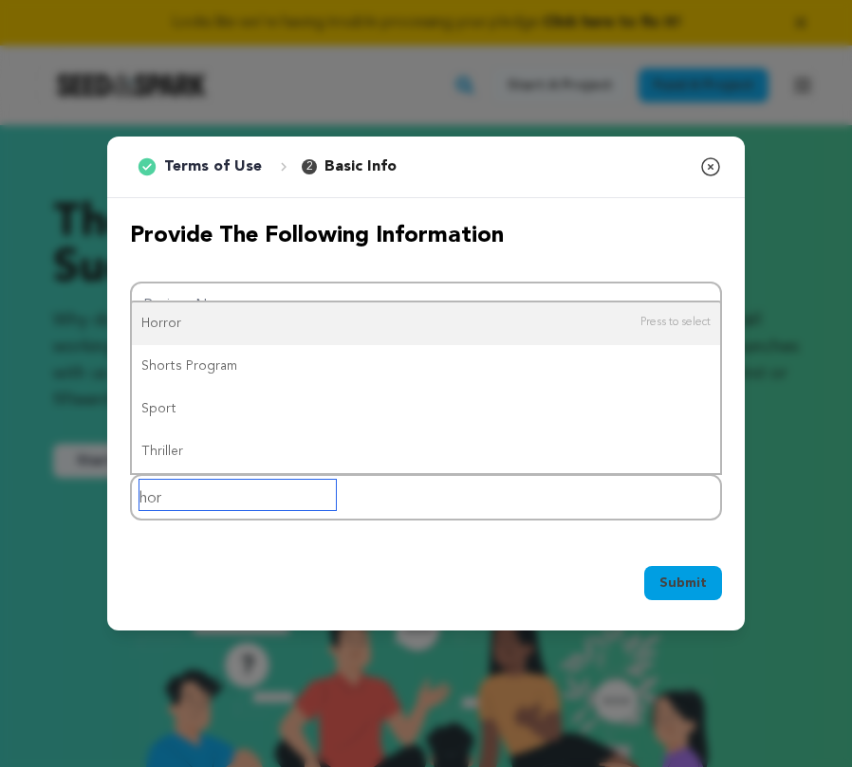
type input "horr"
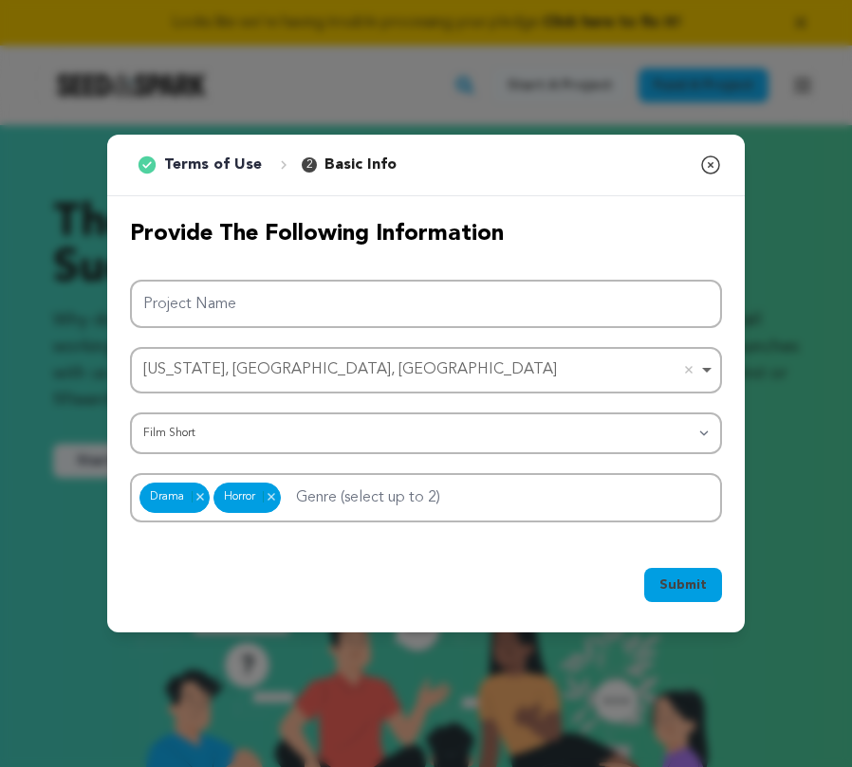
click at [276, 579] on div "Submit Ok, Got it" at bounding box center [426, 589] width 592 height 42
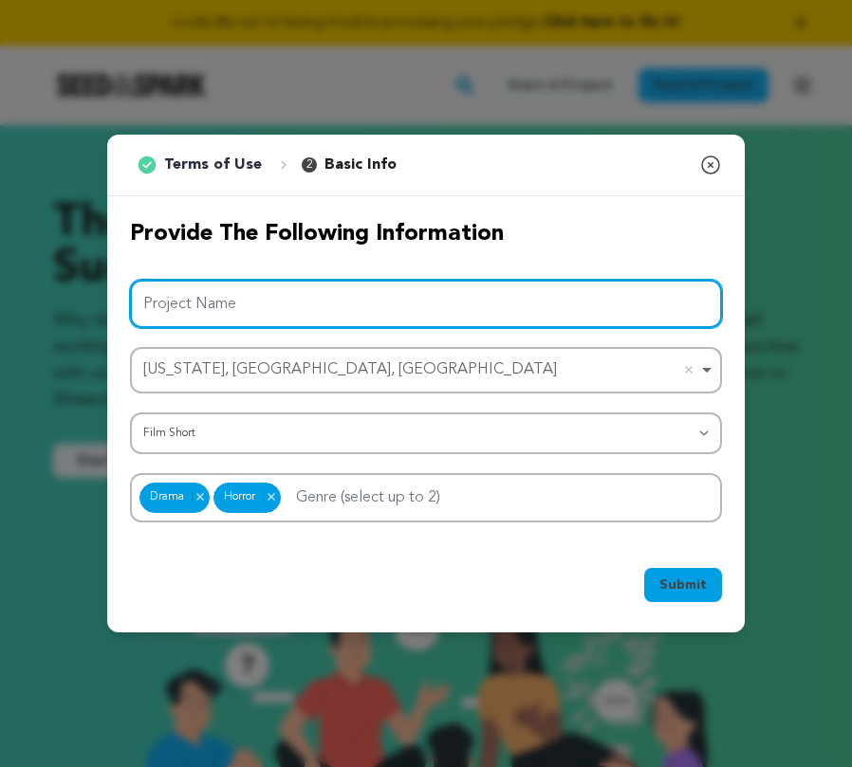
click at [210, 321] on input "Project Name" at bounding box center [426, 304] width 592 height 48
type input "Monster"
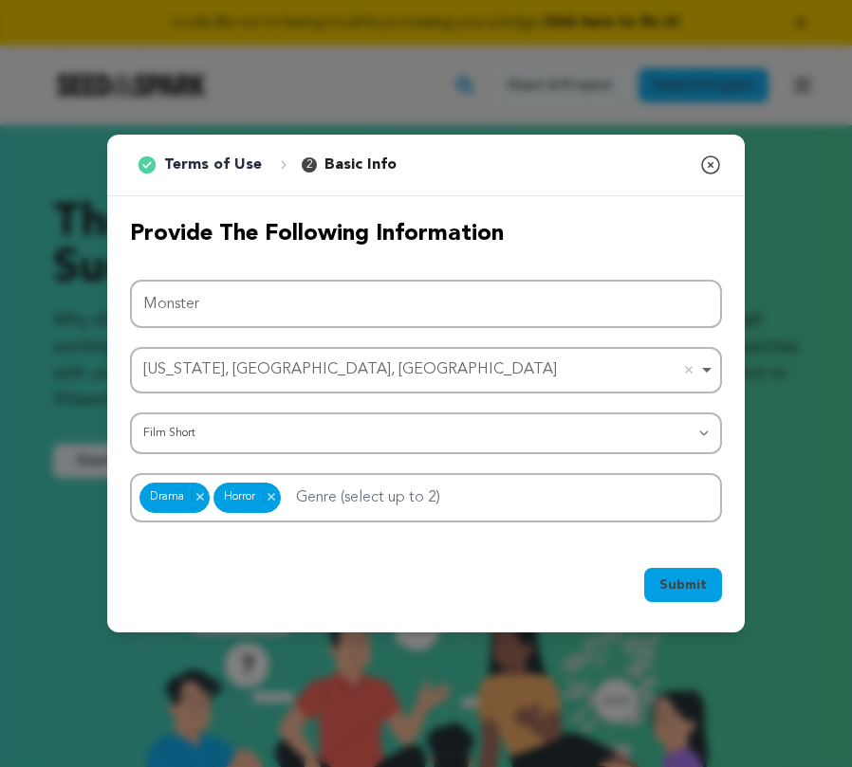
click at [291, 606] on div "Submit Ok, Got it" at bounding box center [426, 589] width 592 height 42
click at [658, 582] on button "Submit" at bounding box center [683, 585] width 78 height 34
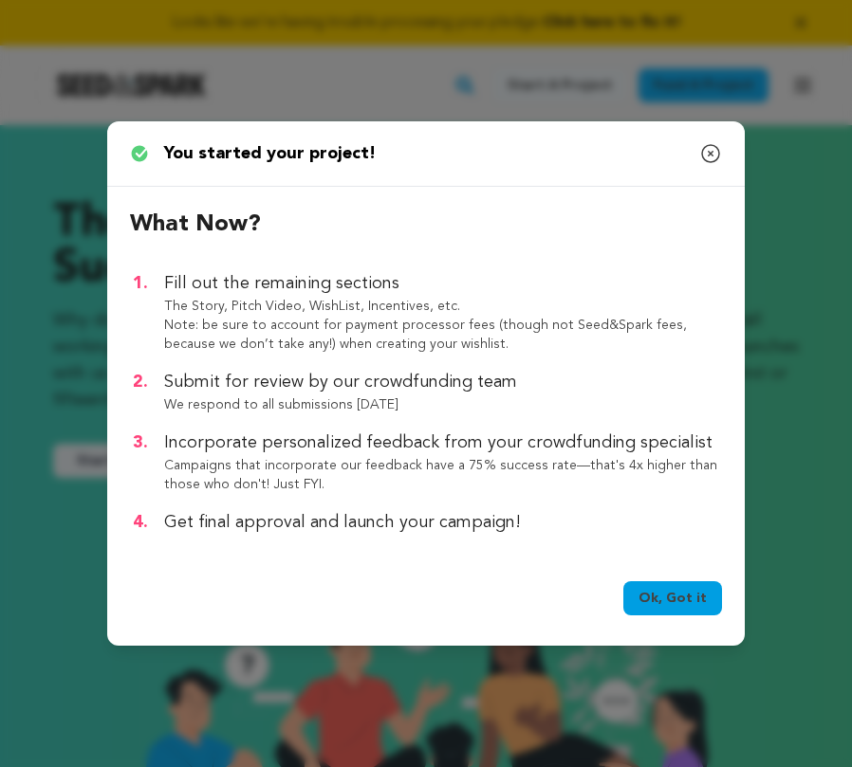
click at [667, 604] on link "Ok, Got it" at bounding box center [672, 598] width 99 height 34
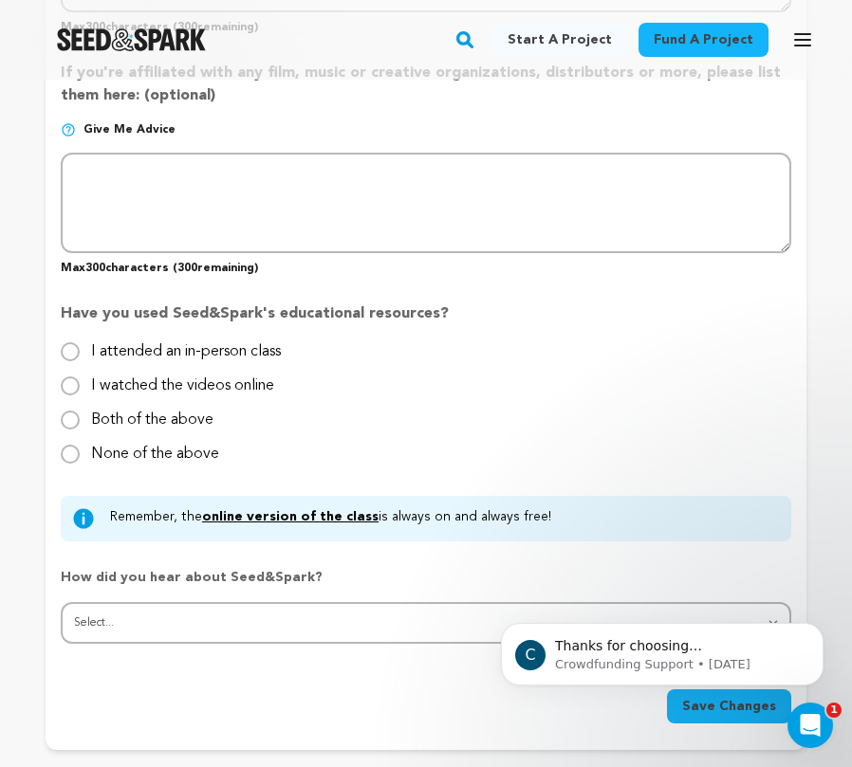
scroll to position [1890, 0]
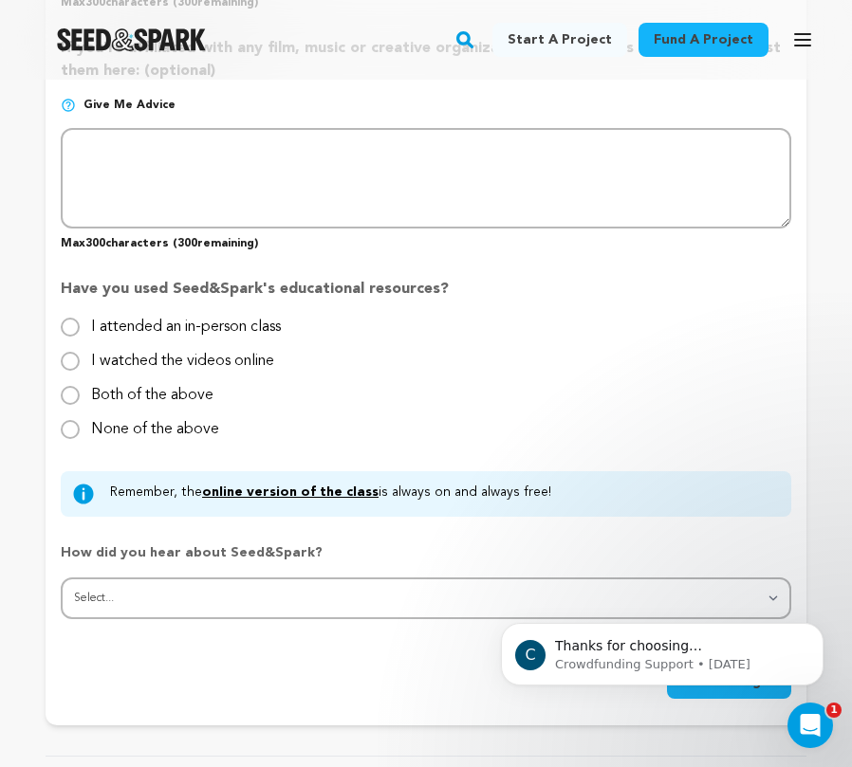
click at [77, 420] on input "None of the above" at bounding box center [70, 429] width 19 height 19
radio input "true"
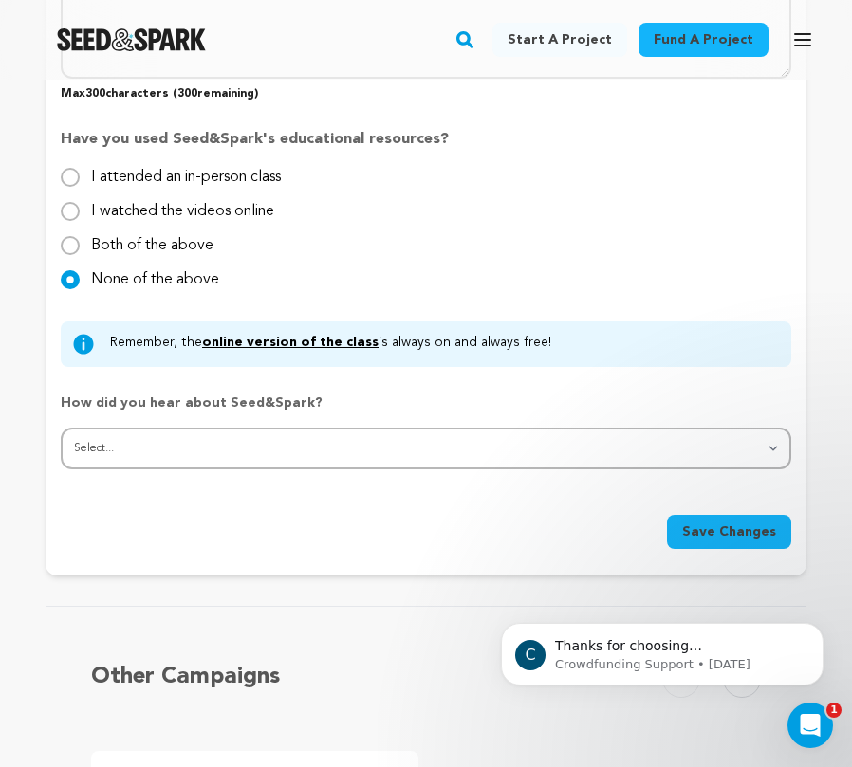
scroll to position [2046, 0]
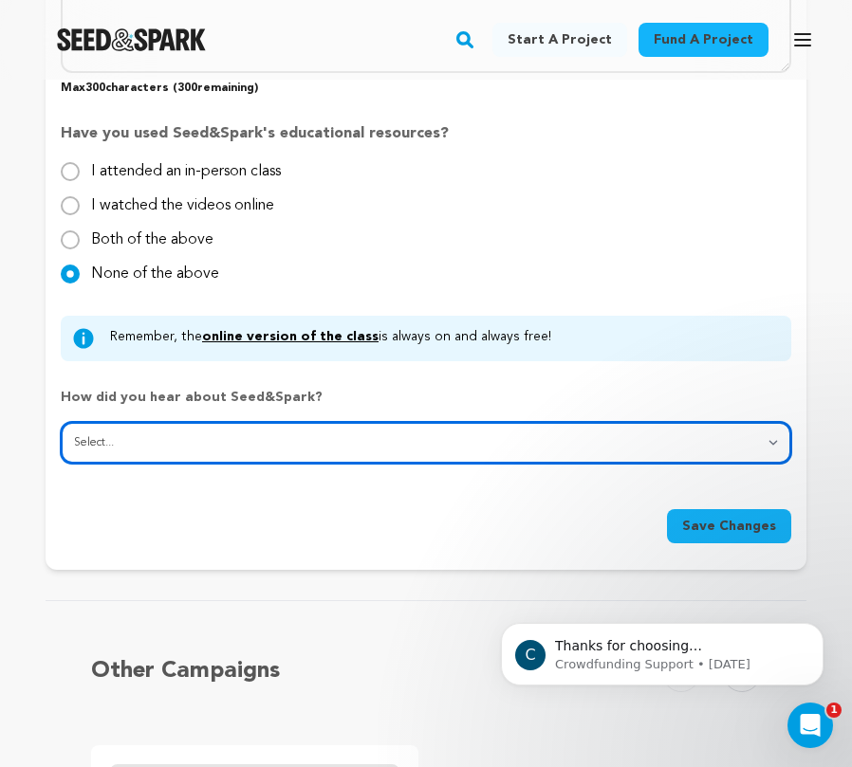
select select "1"
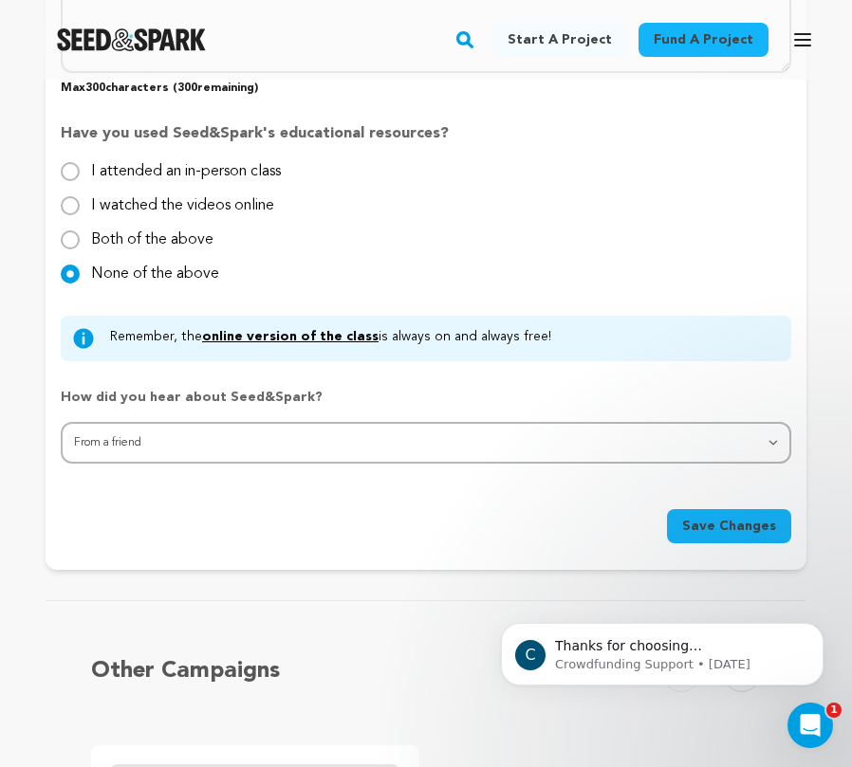
click at [167, 509] on div "Save Changes" at bounding box center [426, 526] width 730 height 34
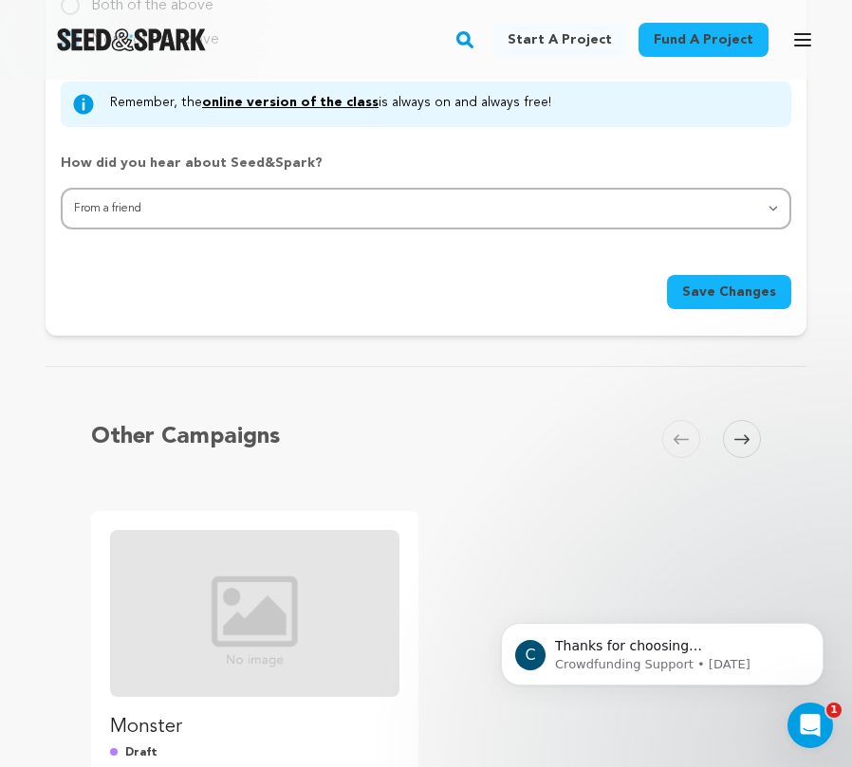
click at [699, 284] on span "Save Changes" at bounding box center [729, 292] width 94 height 19
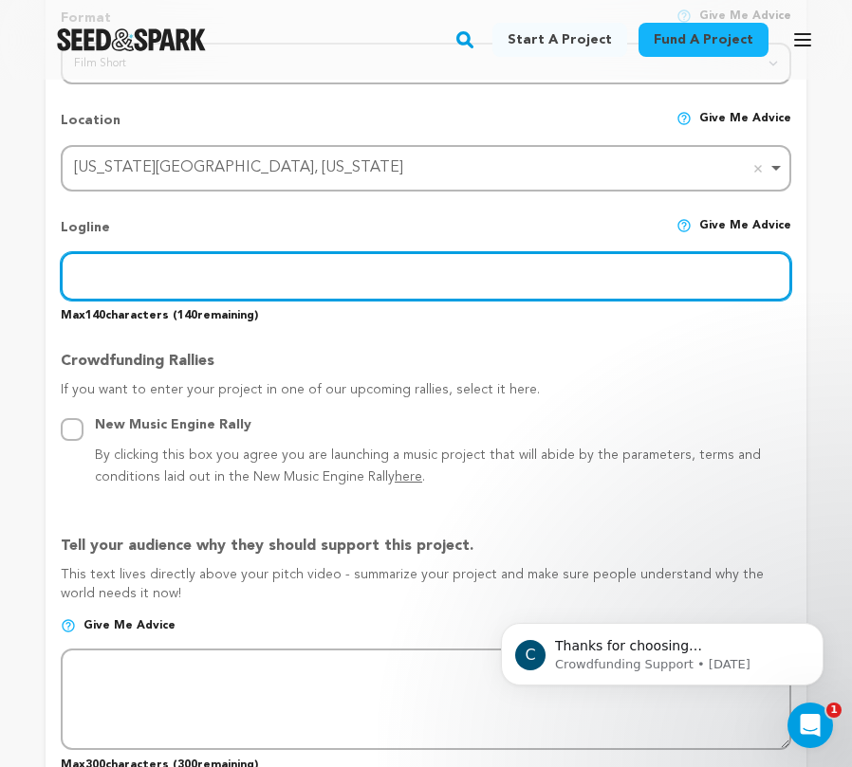
scroll to position [832, 0]
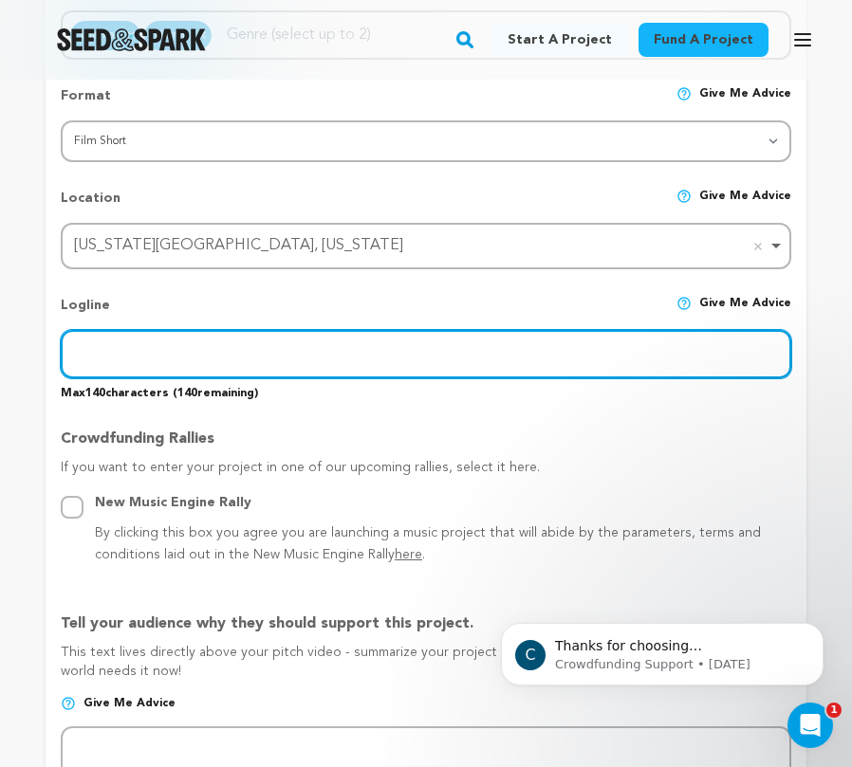
click at [138, 344] on input "text" at bounding box center [426, 354] width 730 height 48
paste input "A young woman is haunted by a strange creature only she can see as she relives …"
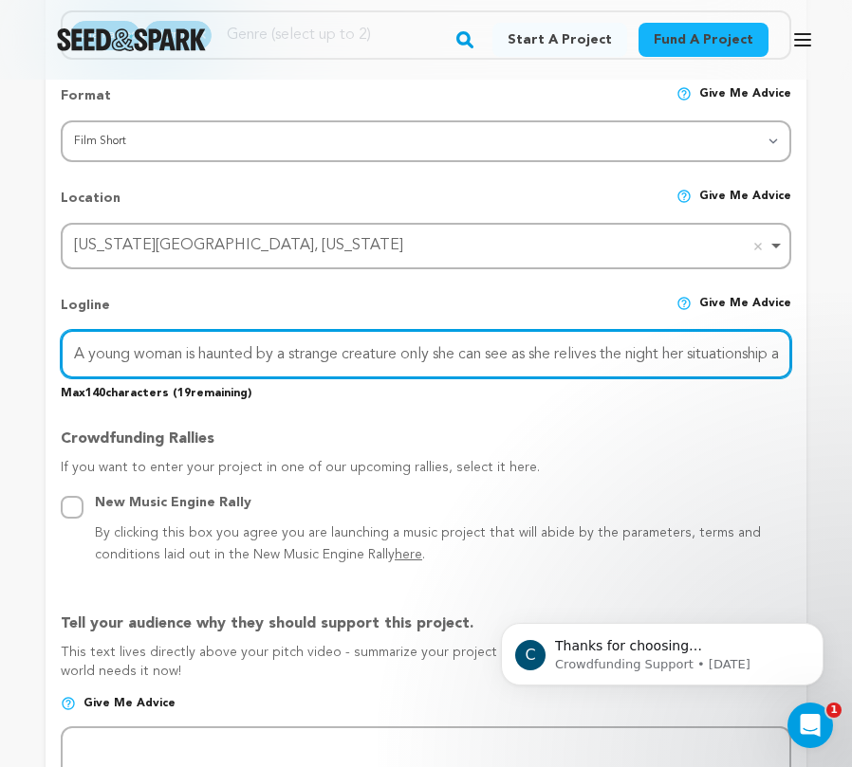
type input "A young woman is haunted by a strange creature only she can see as she relives …"
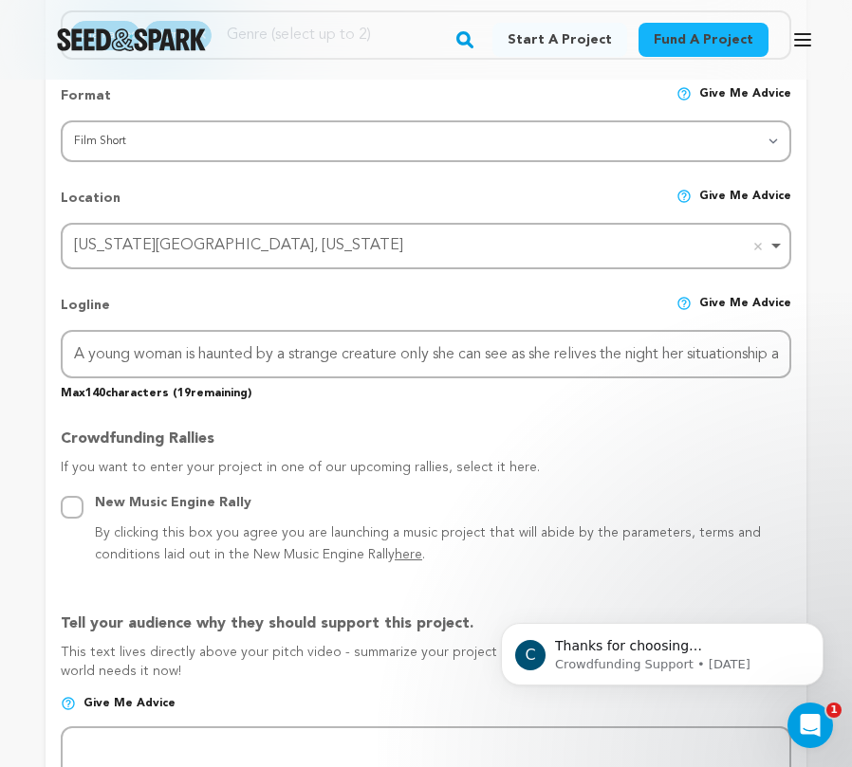
click at [300, 402] on div "Project Title Project Name Monster Project URL Give me advice Project URL monst…" at bounding box center [426, 672] width 730 height 2172
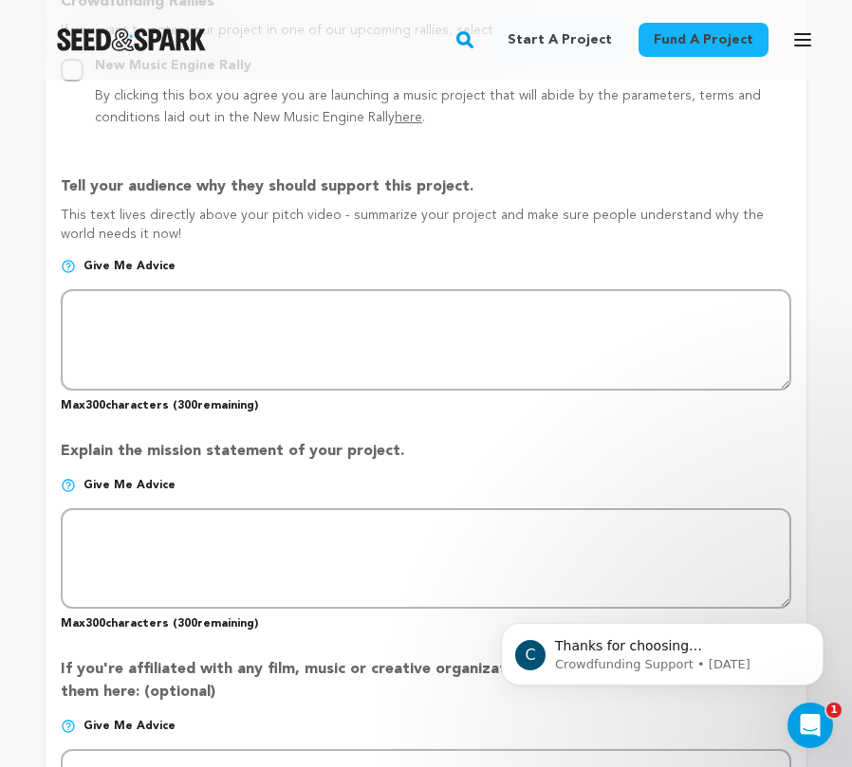
scroll to position [1273, 0]
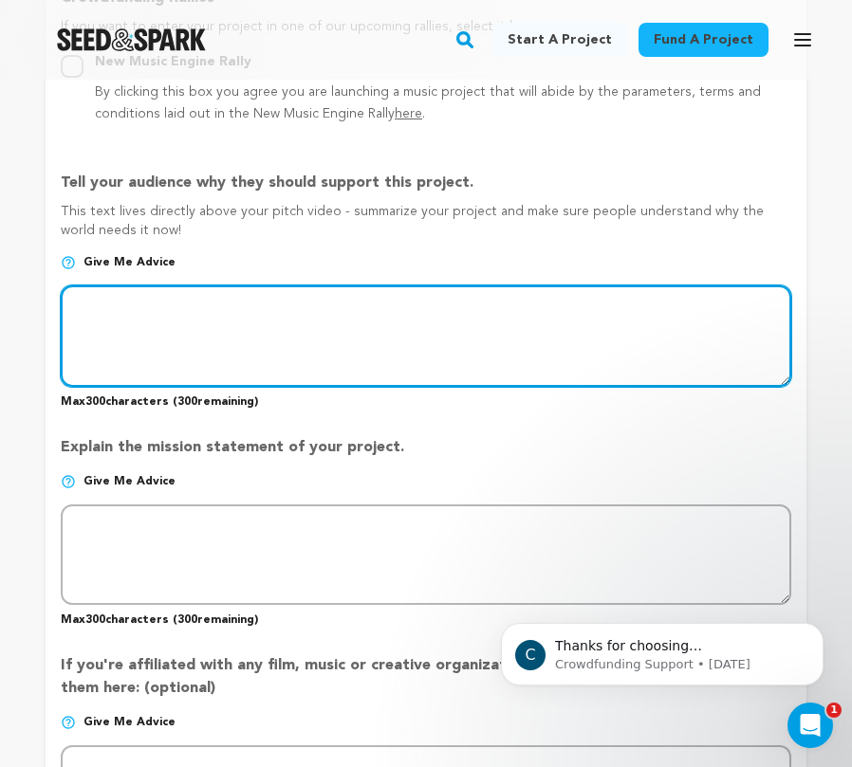
click at [221, 310] on textarea at bounding box center [426, 335] width 730 height 101
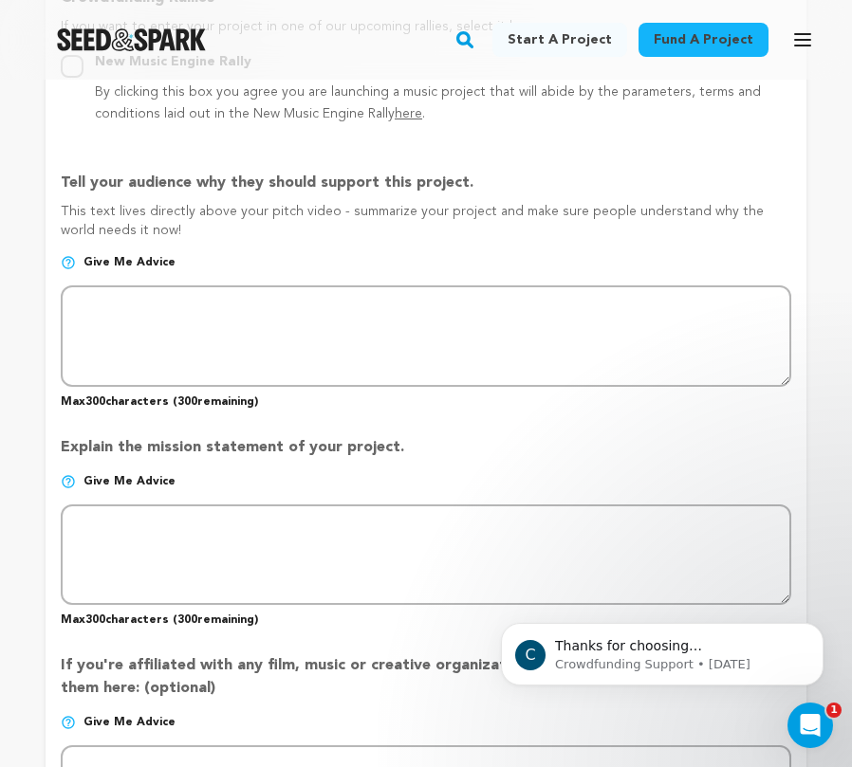
click at [201, 228] on p "This text lives directly above your pitch video - summarize your project and ma…" at bounding box center [426, 228] width 730 height 53
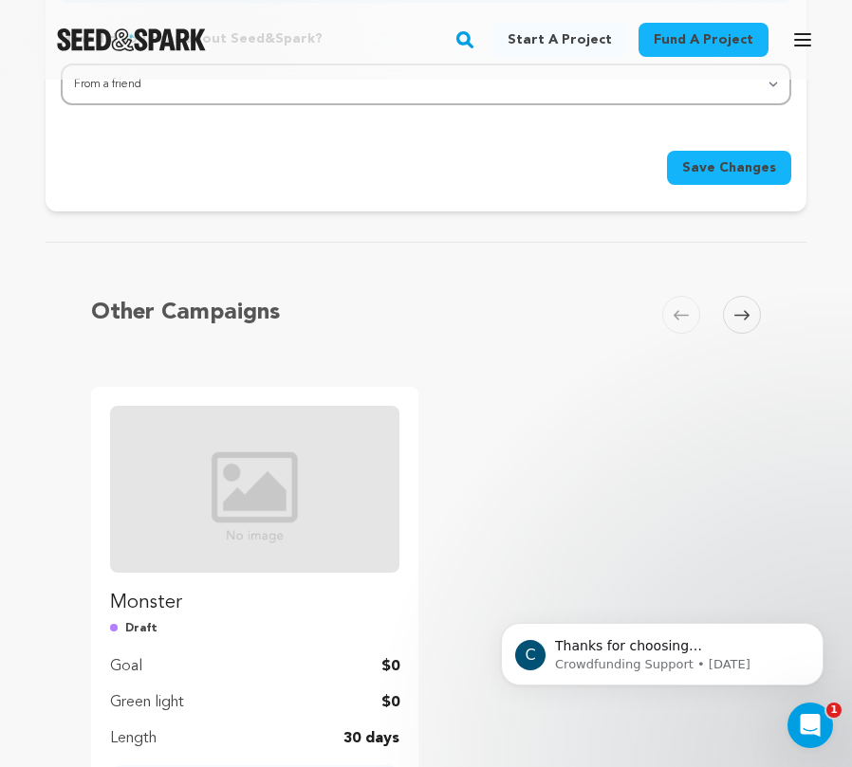
click at [698, 168] on span "Save Changes" at bounding box center [729, 167] width 94 height 19
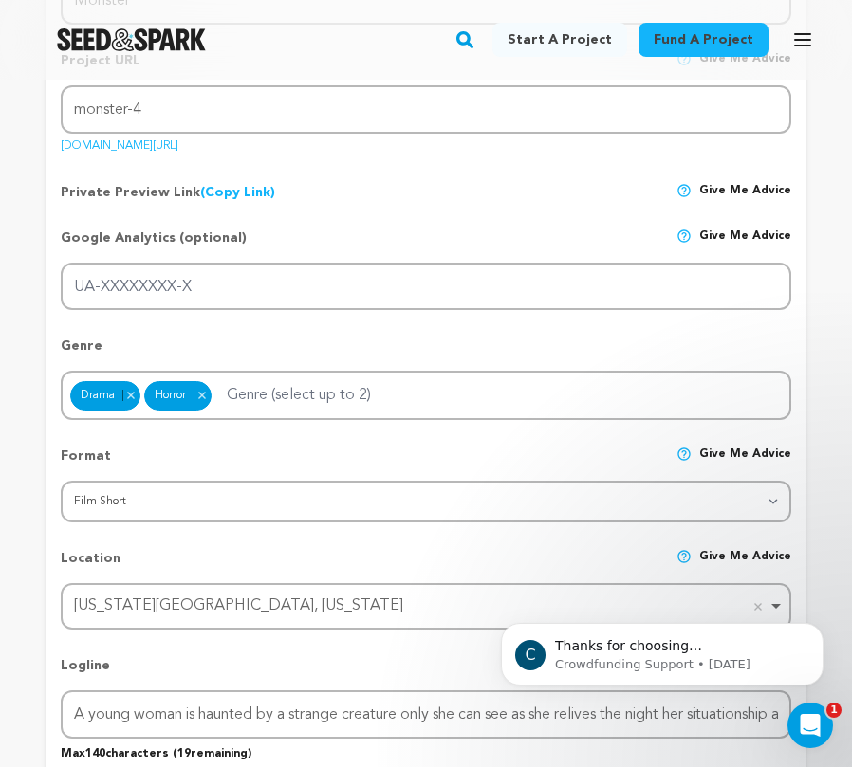
scroll to position [0, 0]
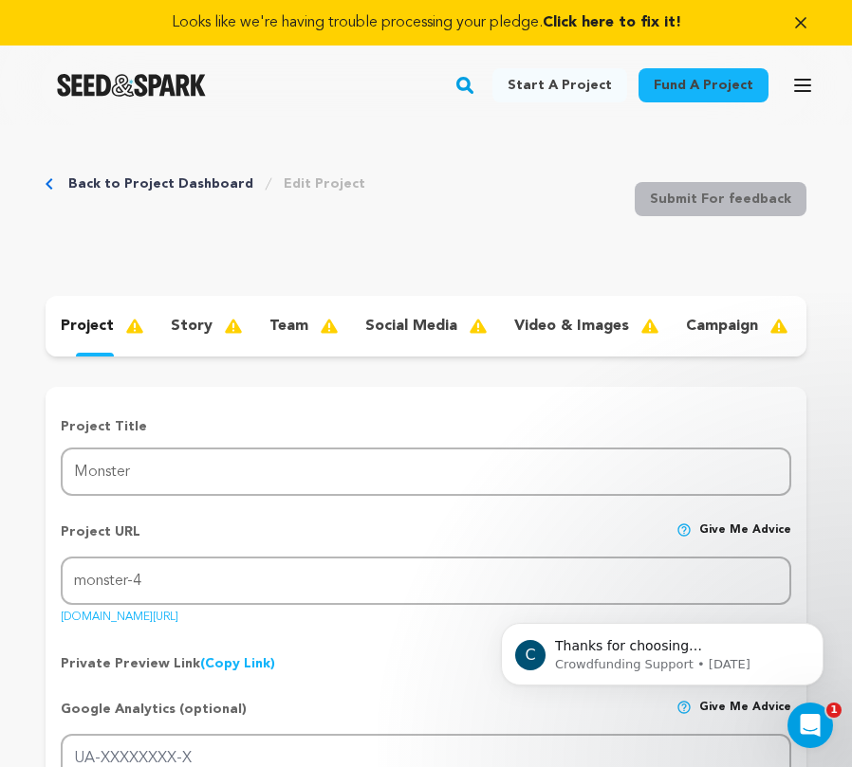
click at [285, 320] on p "team" at bounding box center [288, 326] width 39 height 23
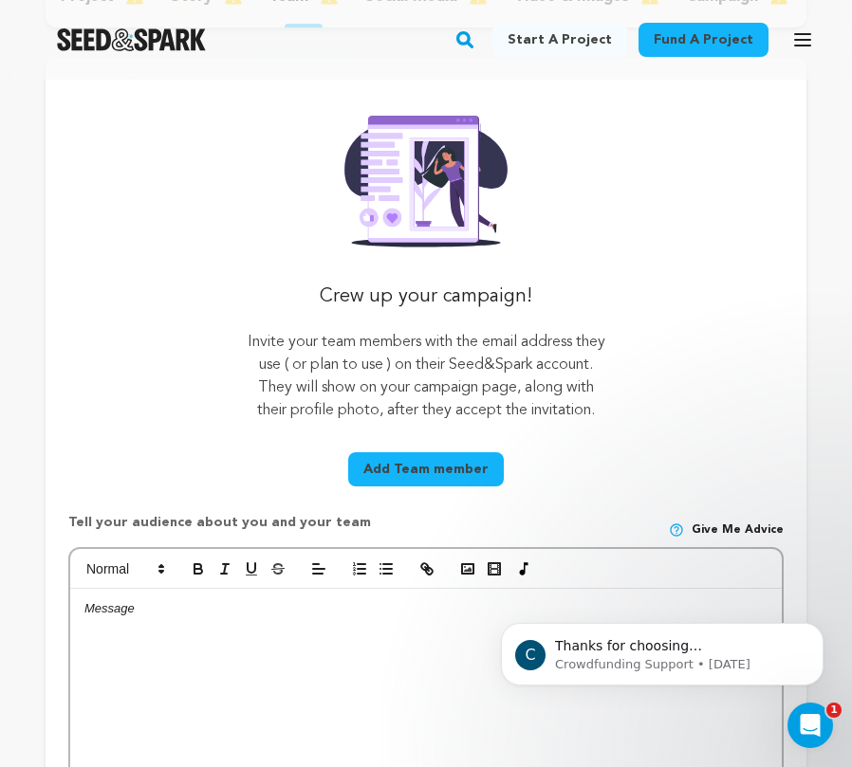
scroll to position [108, 0]
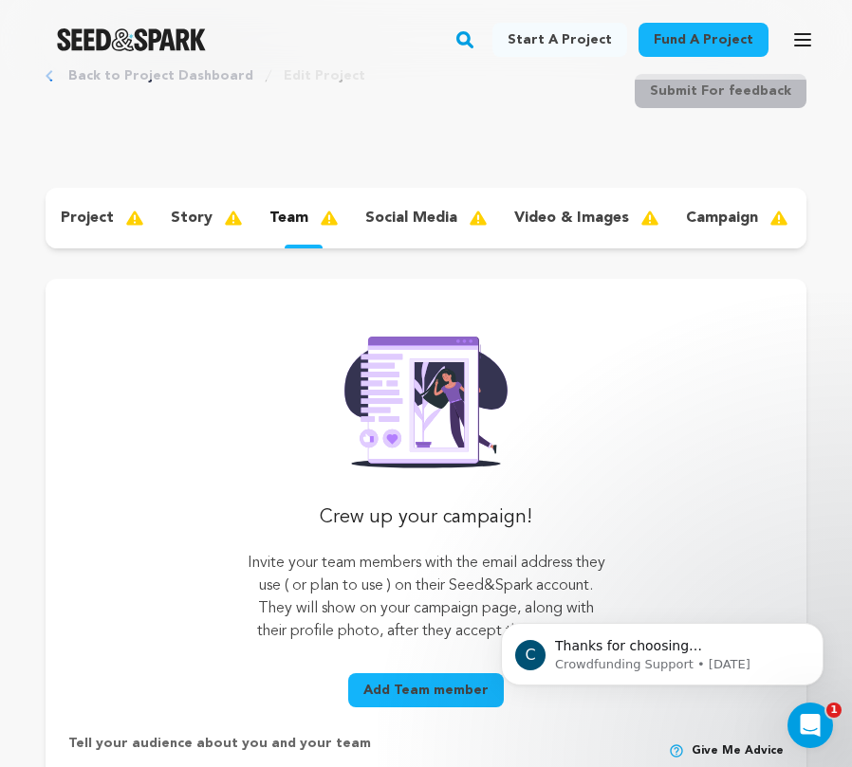
click at [191, 211] on p "story" at bounding box center [192, 218] width 42 height 23
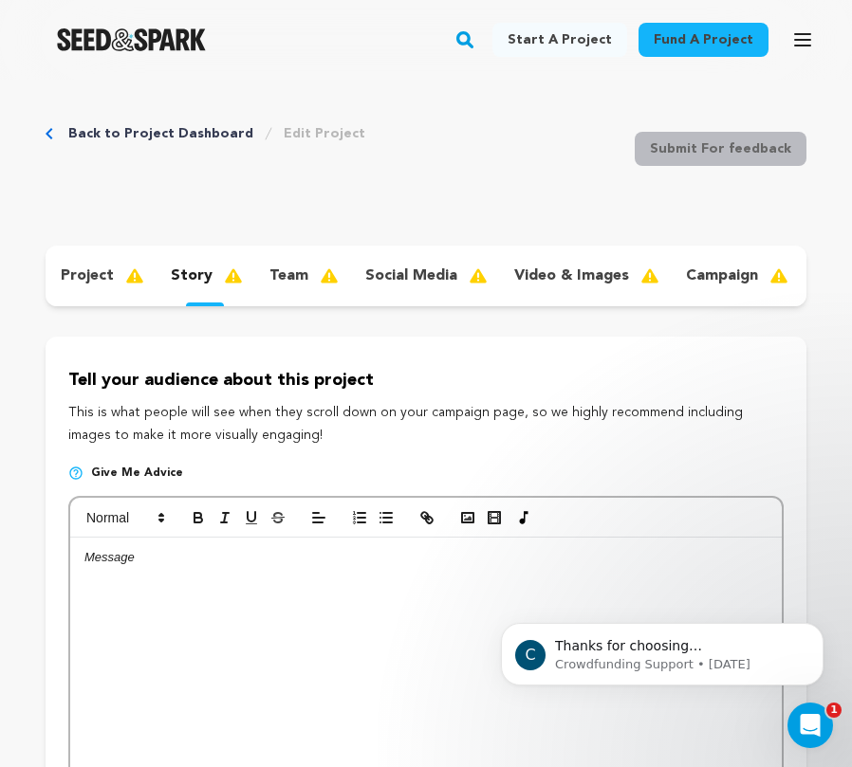
scroll to position [61, 0]
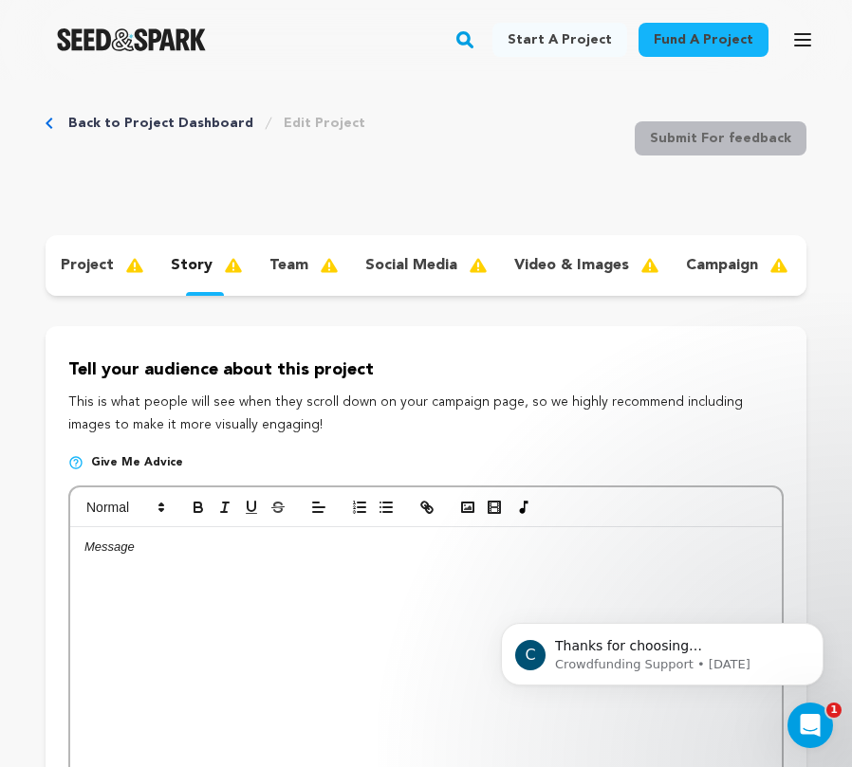
click at [706, 262] on p "campaign" at bounding box center [722, 265] width 72 height 23
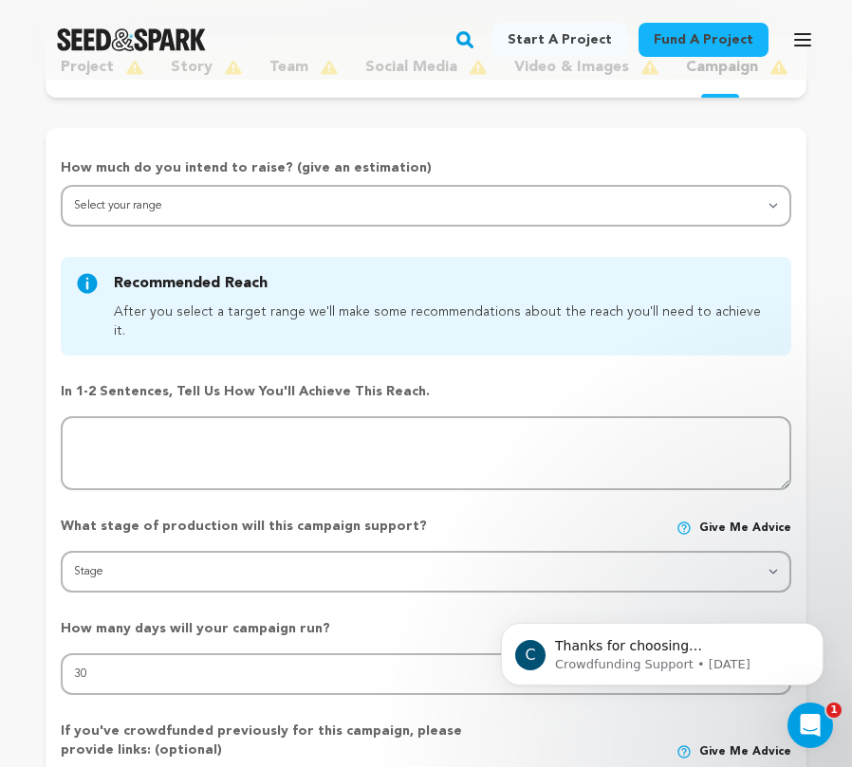
scroll to position [278, 0]
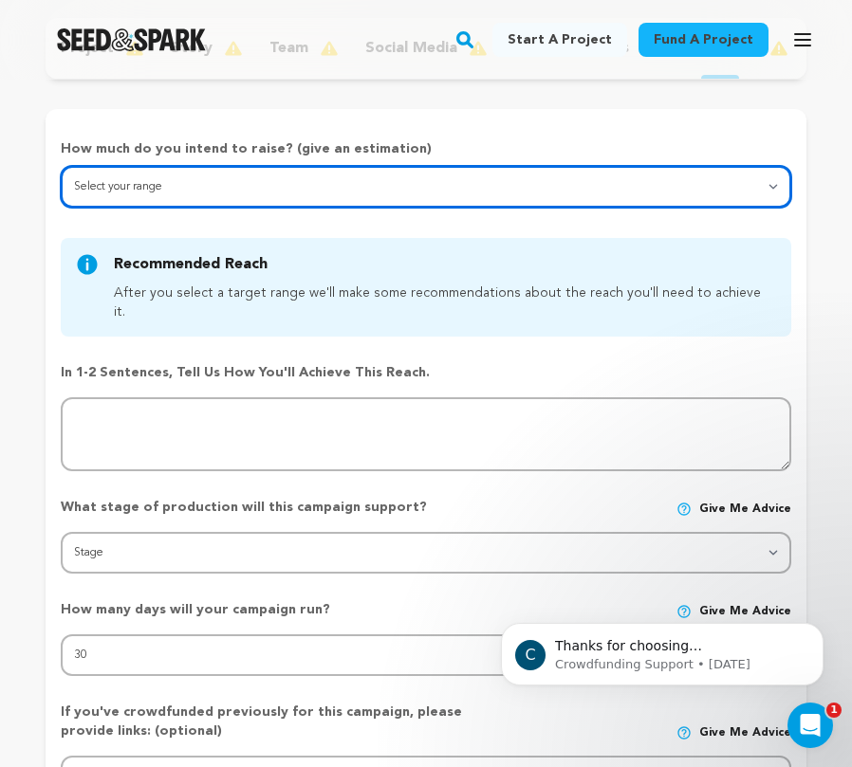
select select "1"
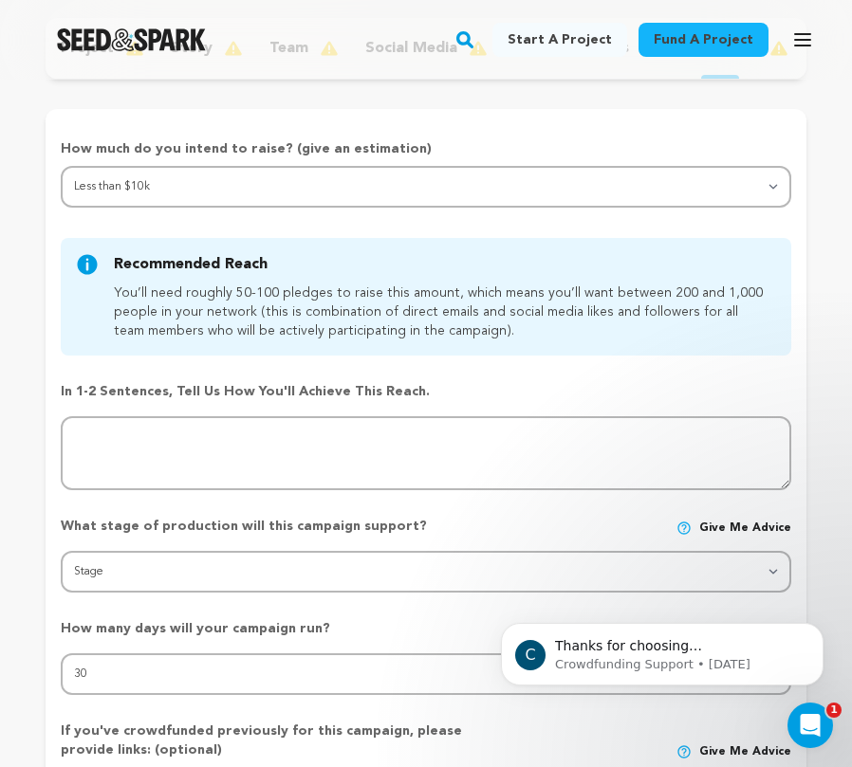
click at [305, 388] on p "In 1-2 sentences, tell us how you'll achieve this reach." at bounding box center [426, 391] width 730 height 19
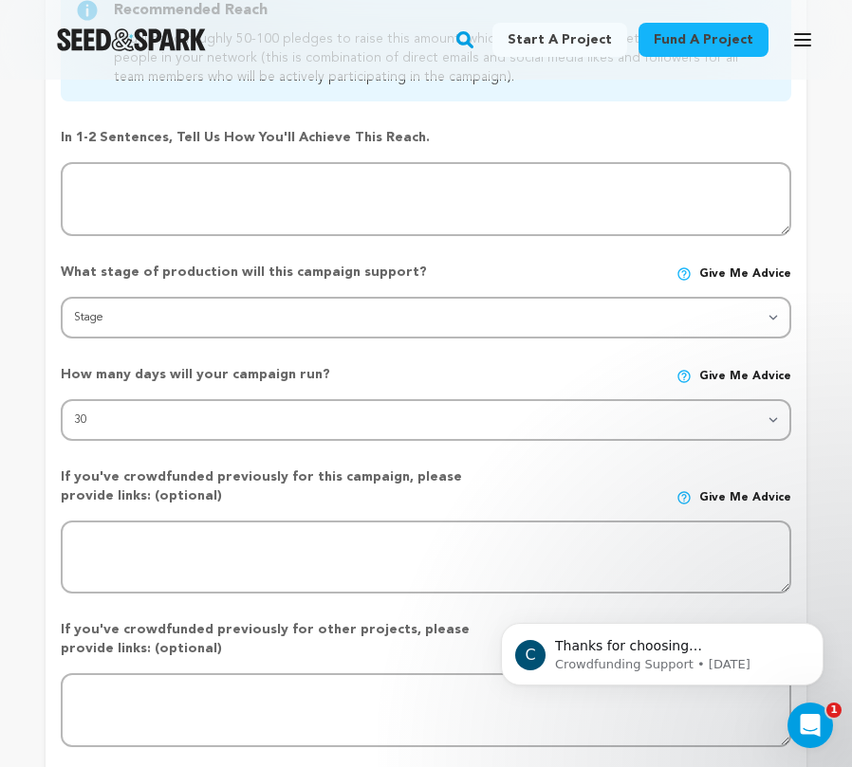
scroll to position [533, 0]
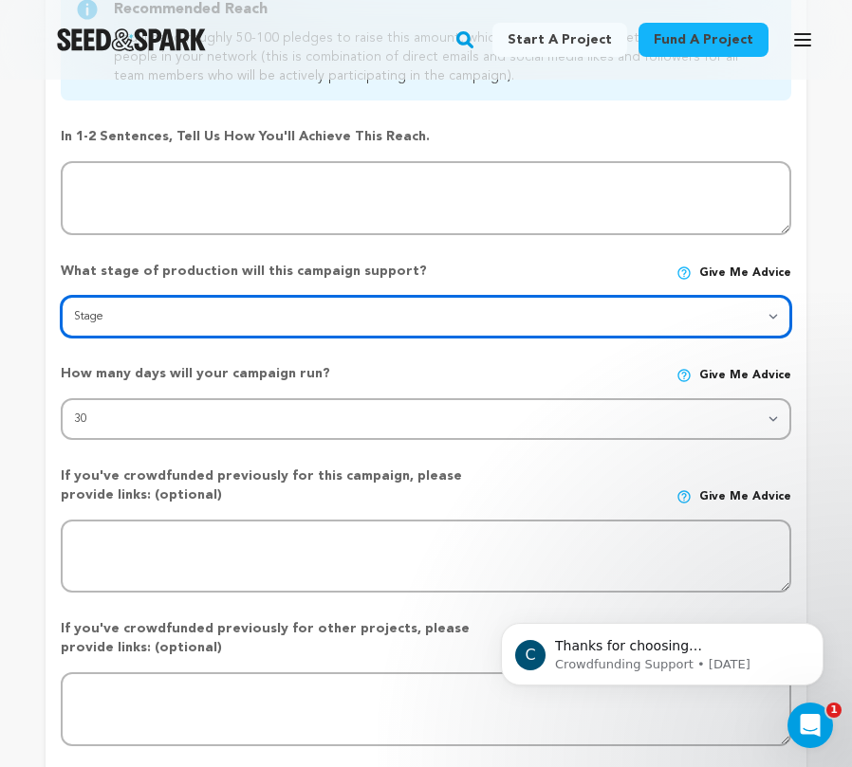
select select "1403"
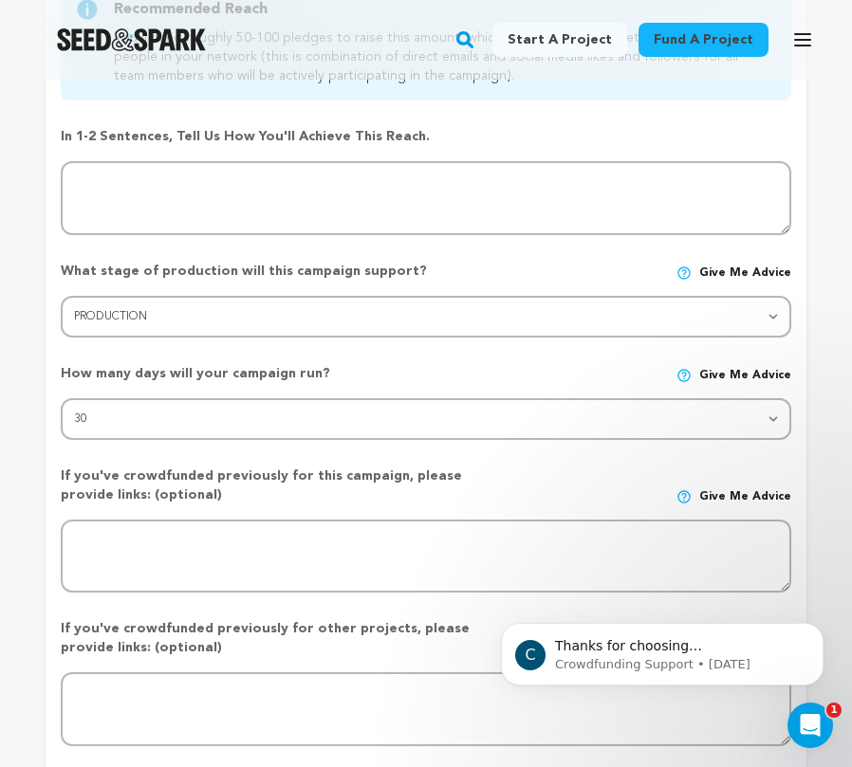
click at [273, 360] on div "How many days will your campaign run? Give me advice 30 45 60" at bounding box center [426, 394] width 730 height 91
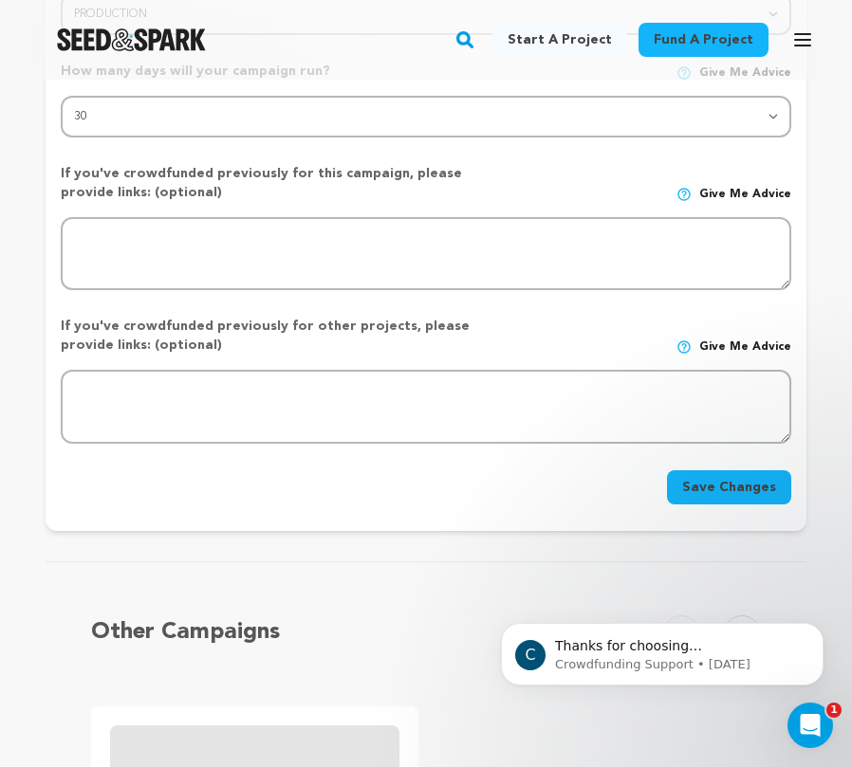
scroll to position [839, 0]
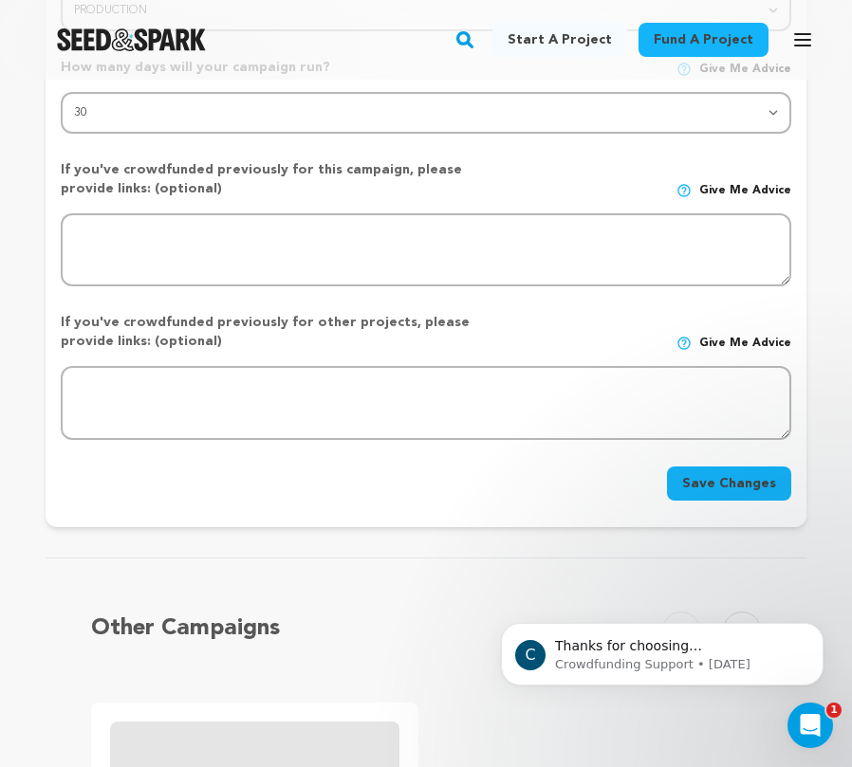
click at [701, 497] on button "Save Changes" at bounding box center [729, 484] width 124 height 34
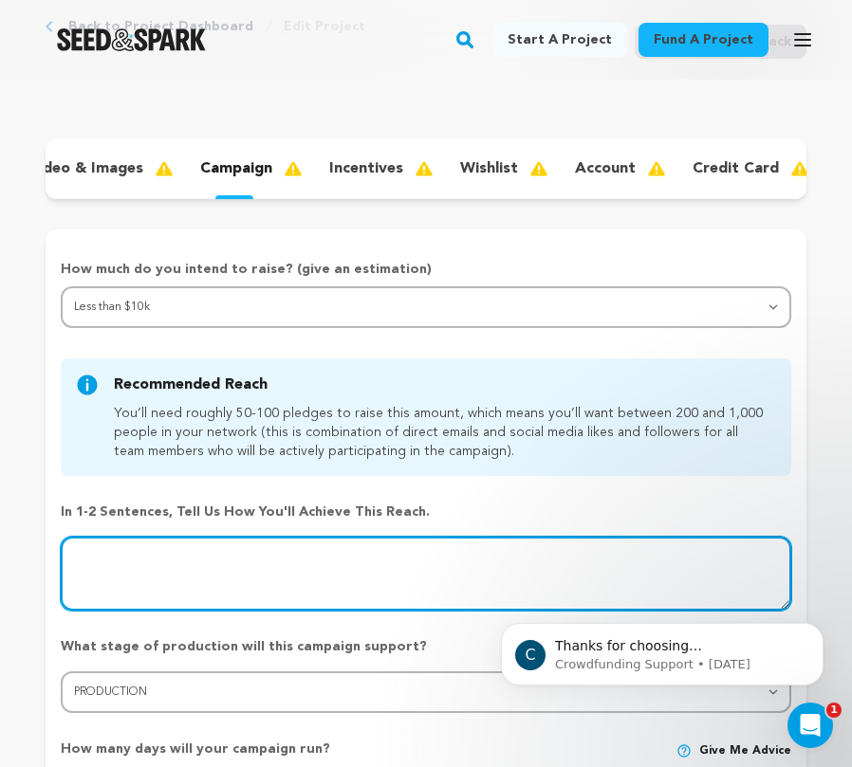
scroll to position [0, 485]
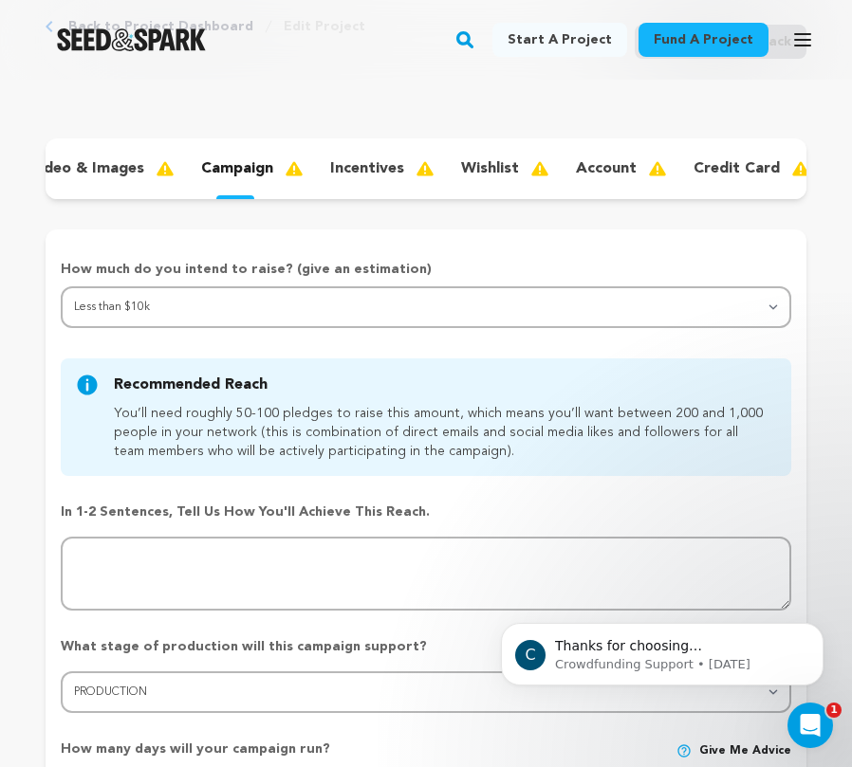
click at [592, 170] on p "account" at bounding box center [606, 168] width 61 height 23
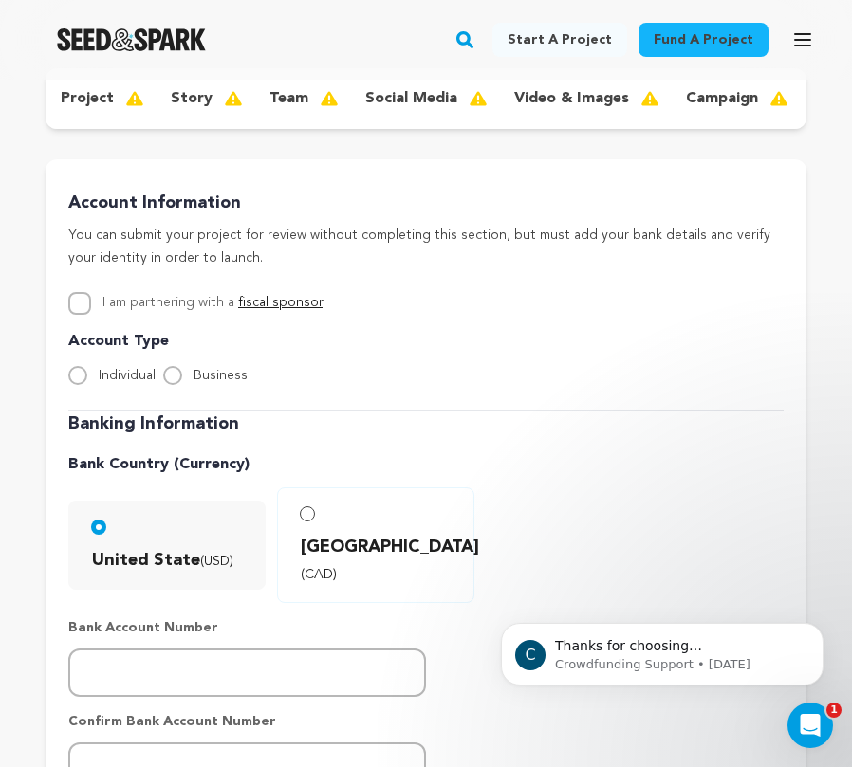
scroll to position [269, 0]
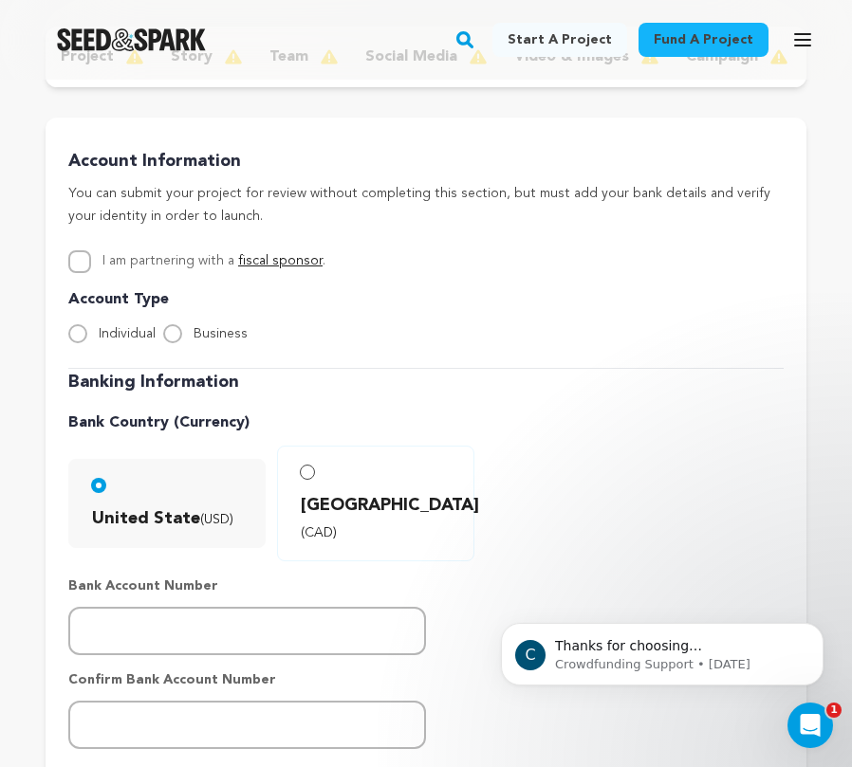
click at [81, 330] on input "Individual" at bounding box center [77, 333] width 19 height 19
radio input "true"
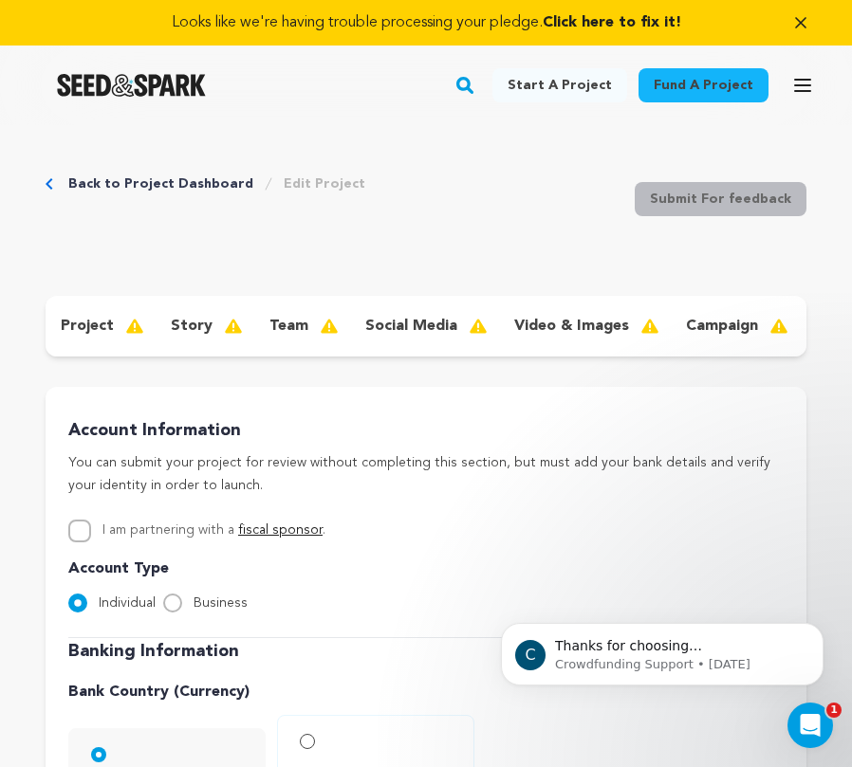
scroll to position [0, 0]
click at [273, 329] on p "team" at bounding box center [288, 326] width 39 height 23
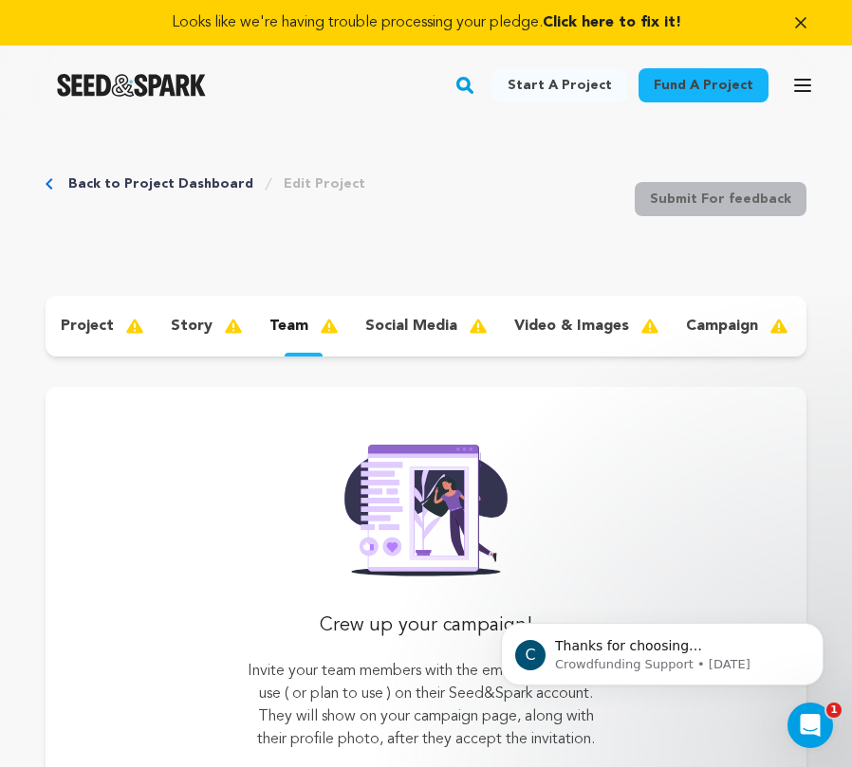
click at [224, 328] on img at bounding box center [241, 326] width 34 height 23
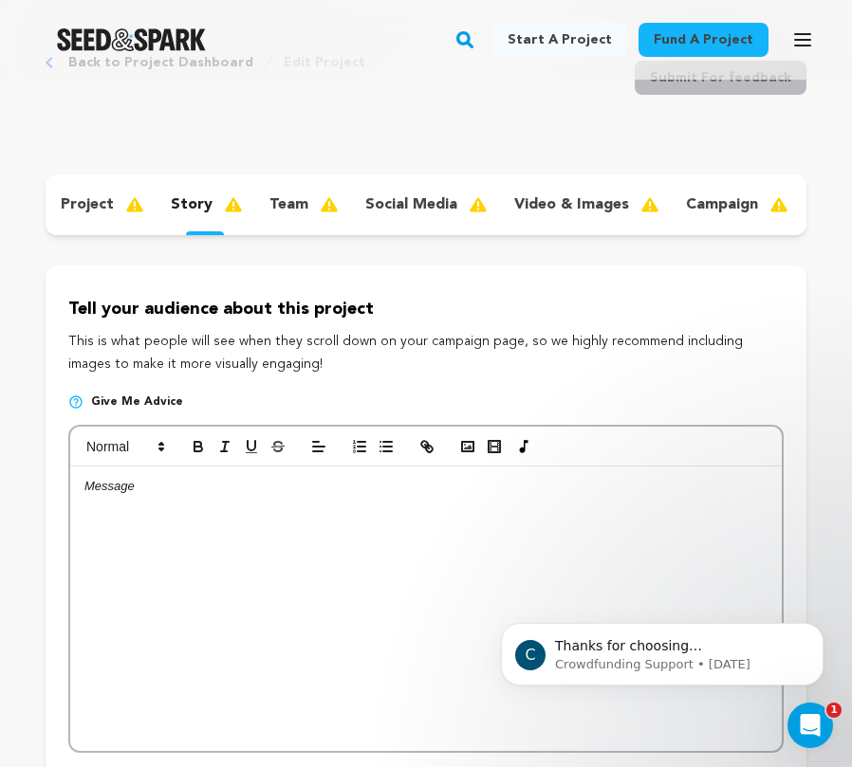
scroll to position [240, 0]
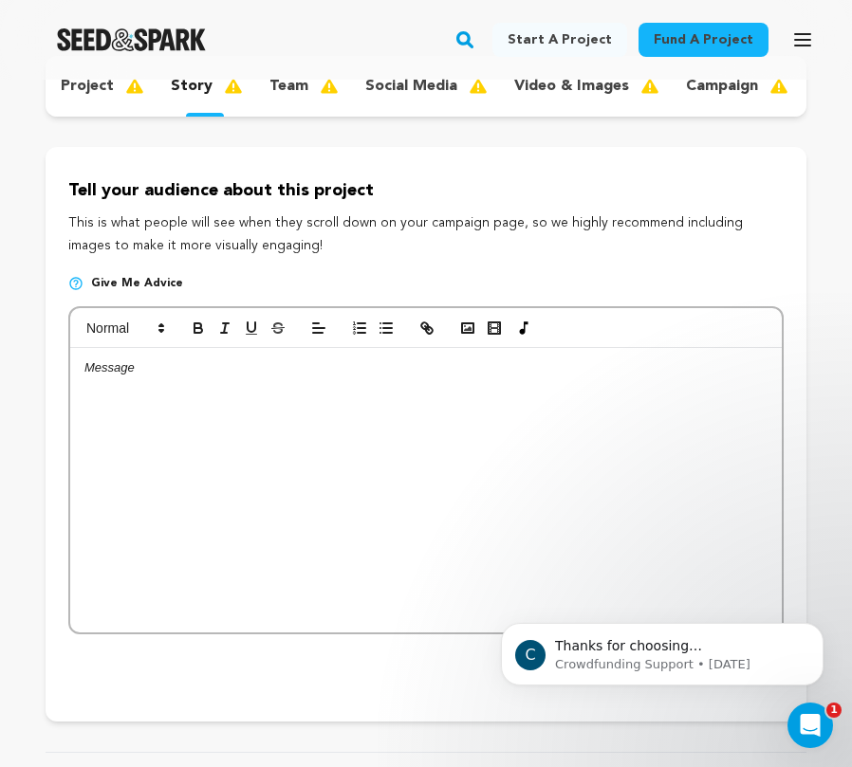
click at [237, 219] on p "This is what people will see when they scroll down on your campaign page, so we…" at bounding box center [425, 235] width 715 height 46
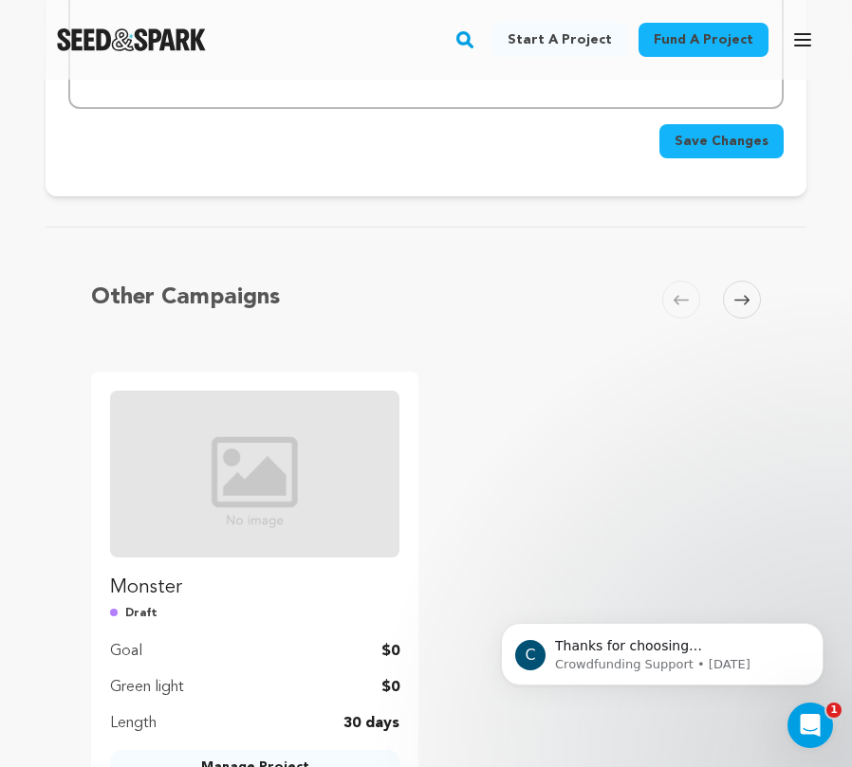
scroll to position [932, 0]
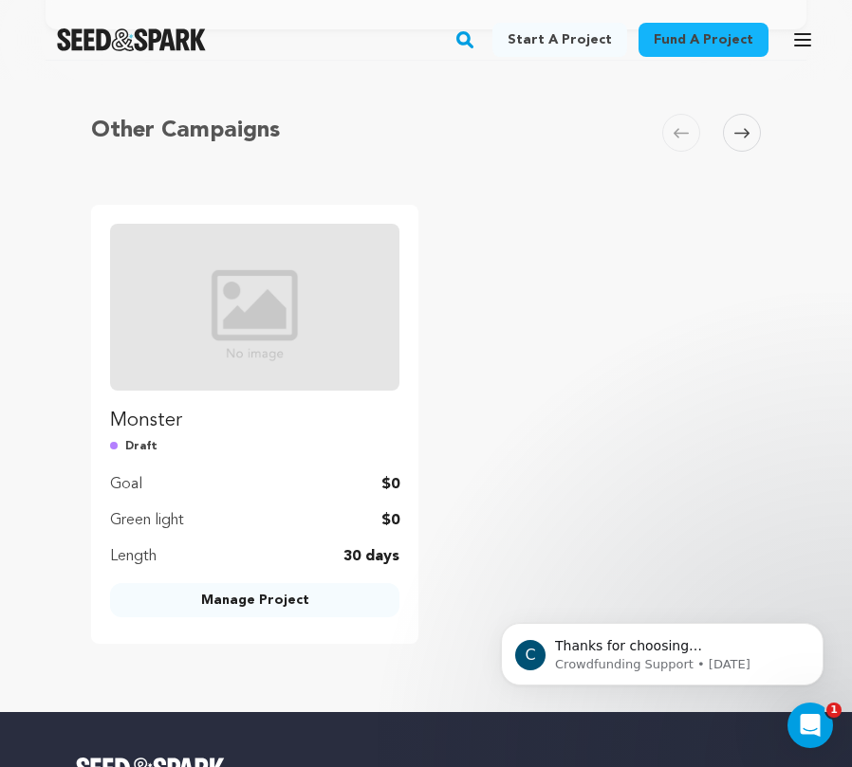
click at [199, 591] on link "Manage Project" at bounding box center [254, 600] width 289 height 34
